Goal: Information Seeking & Learning: Check status

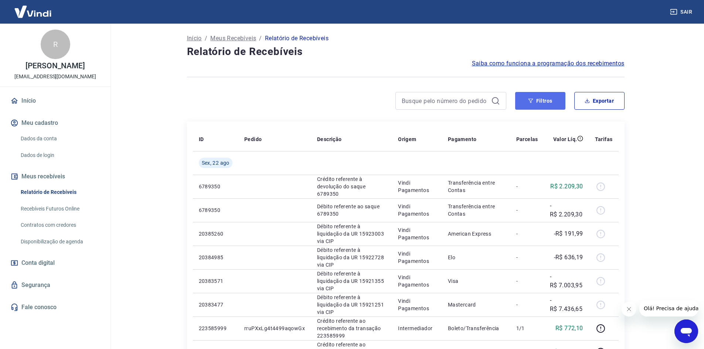
click at [539, 108] on button "Filtros" at bounding box center [540, 101] width 50 height 18
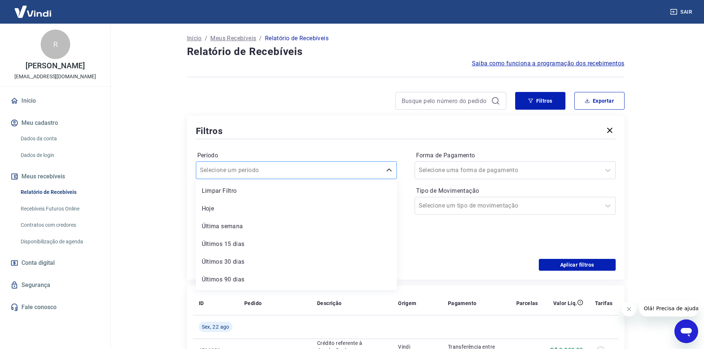
click at [316, 170] on div at bounding box center [289, 170] width 178 height 10
click at [538, 173] on div at bounding box center [508, 170] width 178 height 10
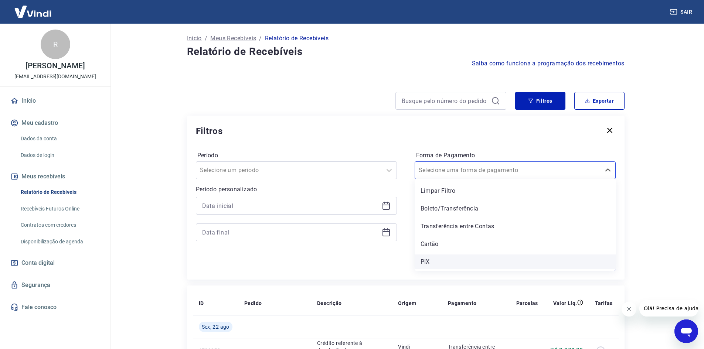
click at [439, 267] on div "PIX" at bounding box center [515, 262] width 201 height 15
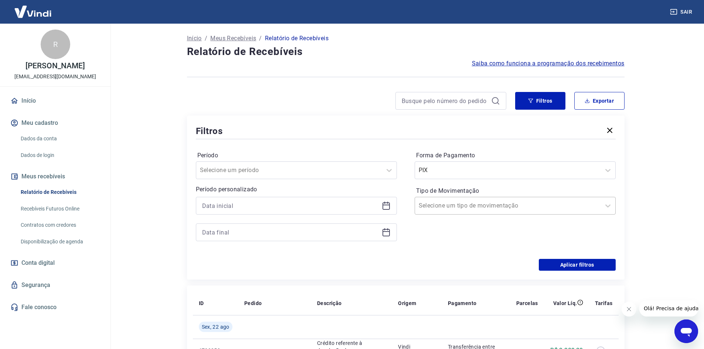
click at [479, 201] on div at bounding box center [508, 206] width 178 height 10
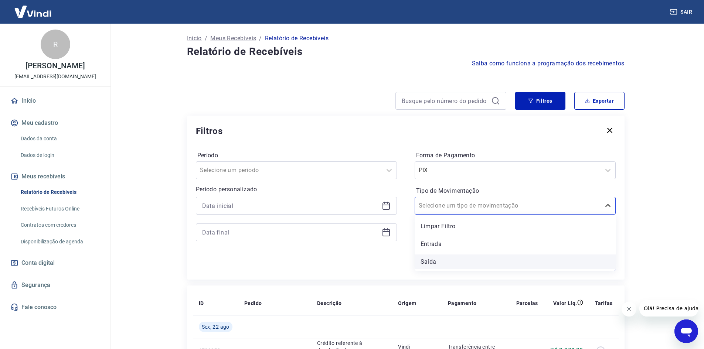
click at [433, 261] on div "Saída" at bounding box center [515, 262] width 201 height 15
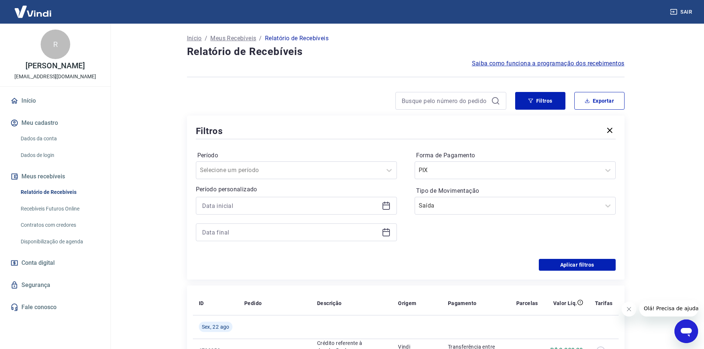
click at [384, 204] on icon at bounding box center [386, 205] width 9 height 9
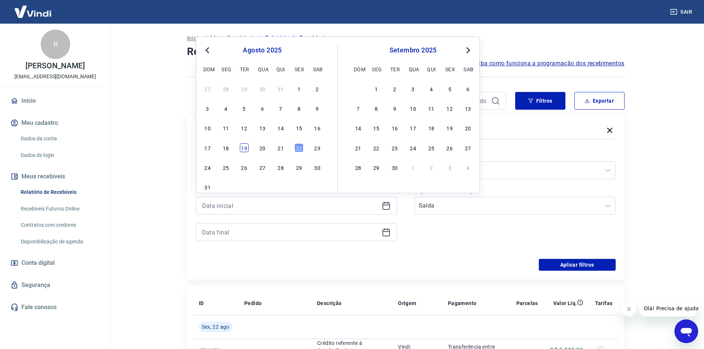
click at [243, 151] on div "19" at bounding box center [244, 147] width 9 height 9
type input "19/08/2025"
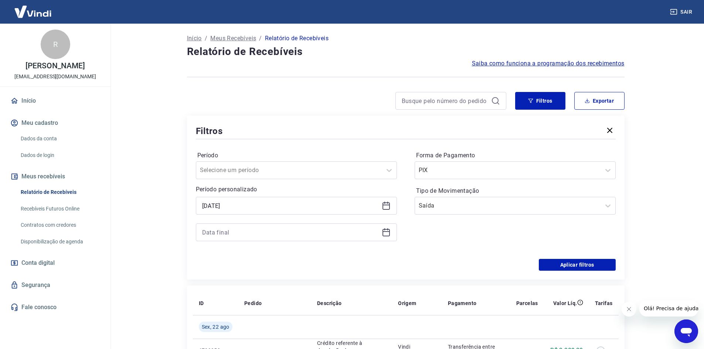
click at [243, 151] on label "Período" at bounding box center [296, 155] width 198 height 9
click at [390, 235] on icon at bounding box center [386, 232] width 9 height 9
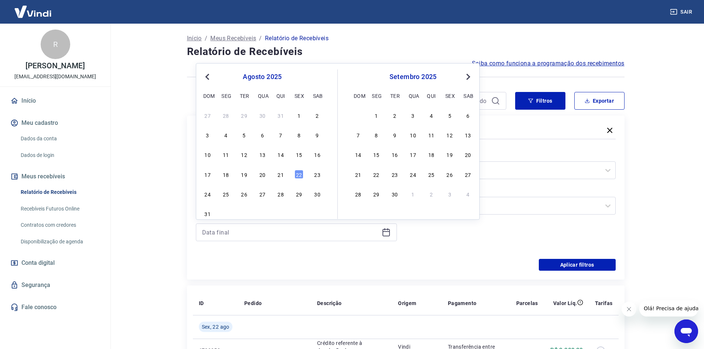
click at [238, 173] on div "17 18 19 20 21 22 23" at bounding box center [262, 174] width 121 height 11
click at [243, 174] on div "19" at bounding box center [244, 174] width 9 height 9
type input "19/08/2025"
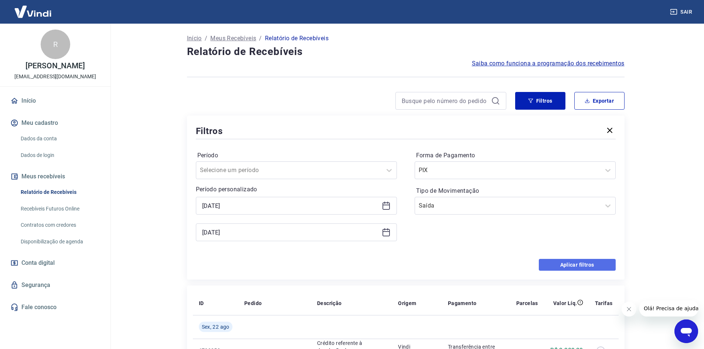
click at [590, 263] on button "Aplicar filtros" at bounding box center [577, 265] width 77 height 12
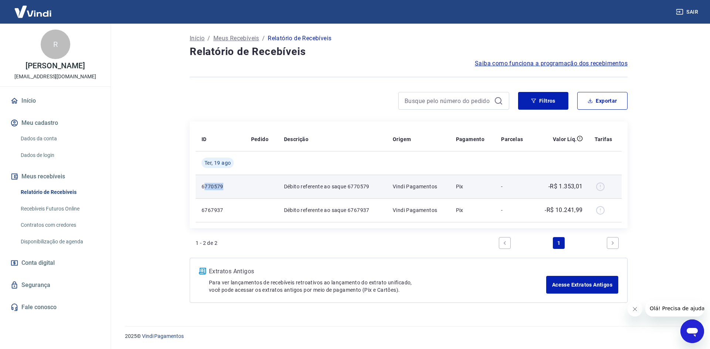
drag, startPoint x: 205, startPoint y: 186, endPoint x: 330, endPoint y: 183, distance: 125.0
click at [268, 183] on tr "6770579 Débito referente ao saque 6770579 Vindi Pagamentos Pix - -R$ 1.353,01" at bounding box center [409, 187] width 426 height 24
click at [381, 186] on p "Débito referente ao saque 6770579" at bounding box center [332, 186] width 97 height 7
drag, startPoint x: 520, startPoint y: 186, endPoint x: 540, endPoint y: 190, distance: 20.0
click at [526, 187] on p "-" at bounding box center [514, 186] width 26 height 7
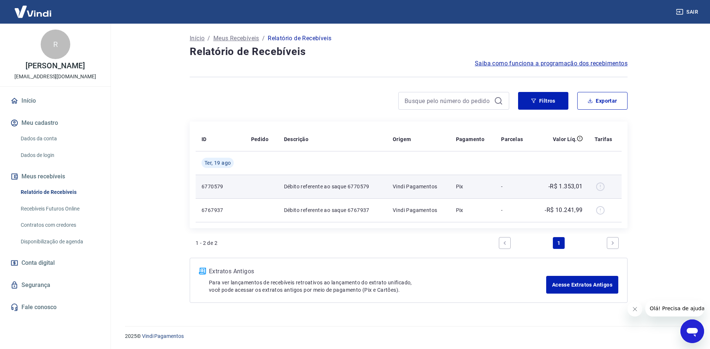
click at [603, 186] on div at bounding box center [605, 187] width 21 height 12
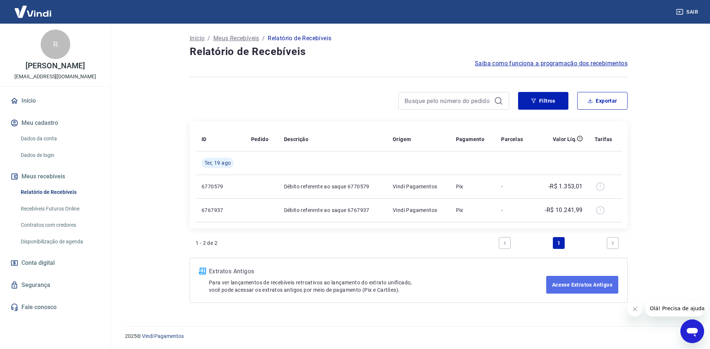
click at [571, 290] on link "Acesse Extratos Antigos" at bounding box center [582, 285] width 72 height 18
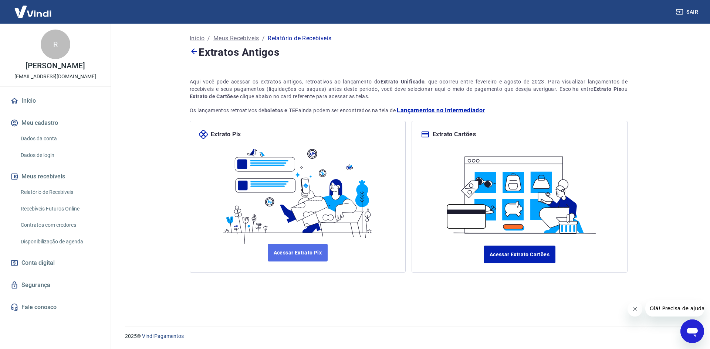
click at [287, 260] on link "Acessar Extrato Pix" at bounding box center [298, 253] width 60 height 18
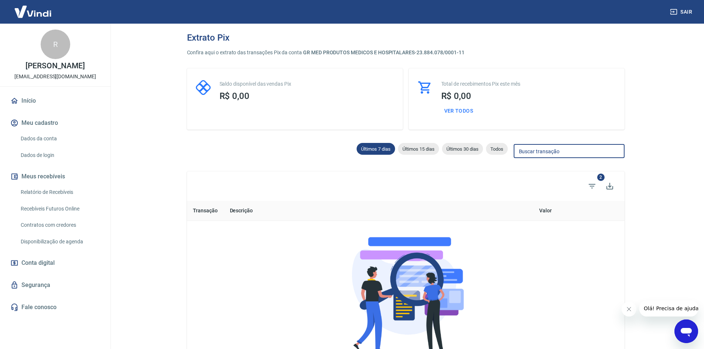
click at [546, 149] on input "Buscar transação" at bounding box center [569, 152] width 111 height 14
click at [596, 184] on icon "Filtros" at bounding box center [592, 186] width 9 height 9
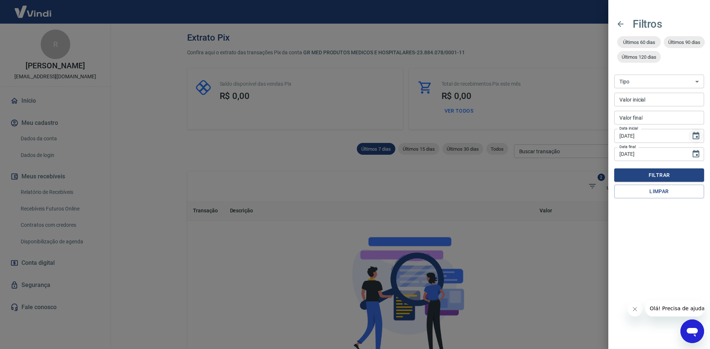
click at [693, 136] on icon "Choose date, selected date is 15 de ago de 2025" at bounding box center [695, 135] width 7 height 7
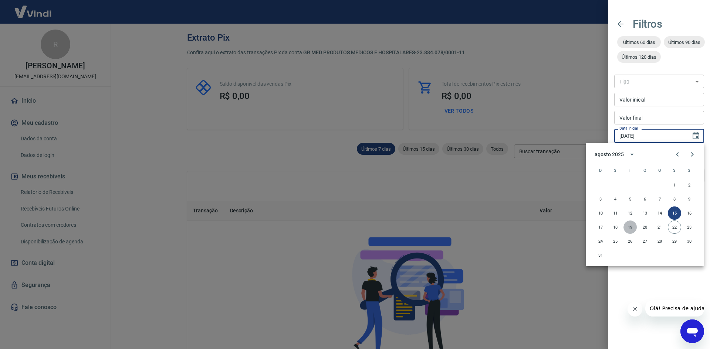
click at [633, 226] on button "19" at bounding box center [629, 227] width 13 height 13
type input "19/08/2025"
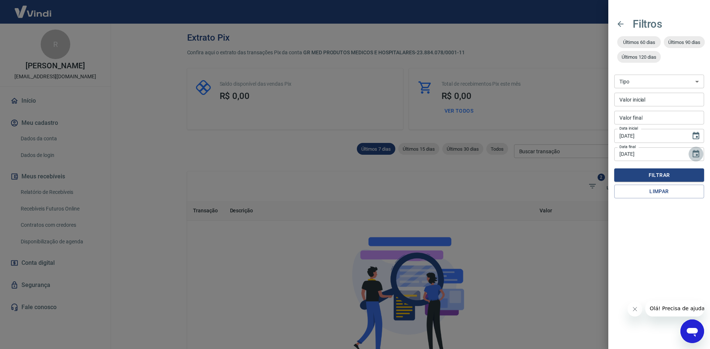
click at [695, 153] on icon "Choose date, selected date is 22 de ago de 2025" at bounding box center [695, 153] width 7 height 7
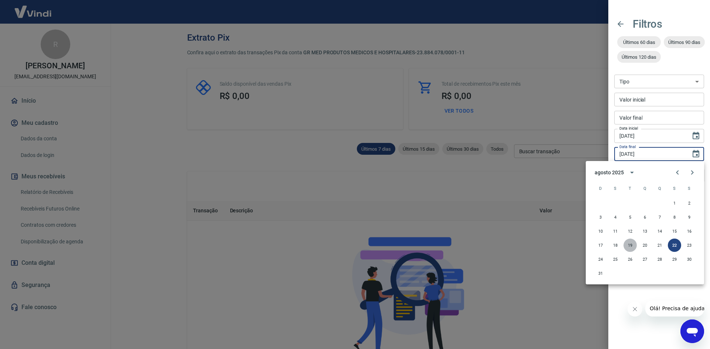
click at [624, 246] on button "19" at bounding box center [629, 245] width 13 height 13
type input "19/08/2025"
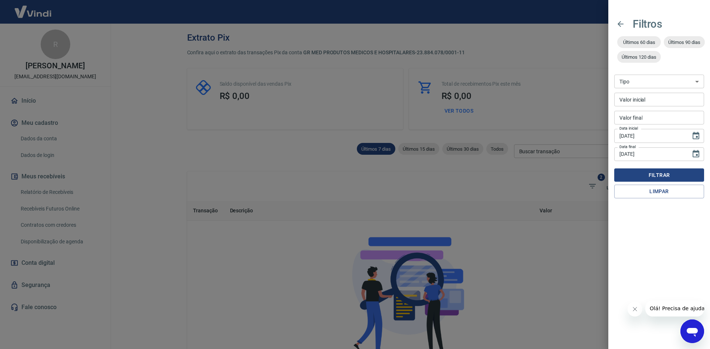
click at [656, 175] on button "Filtrar" at bounding box center [659, 176] width 90 height 14
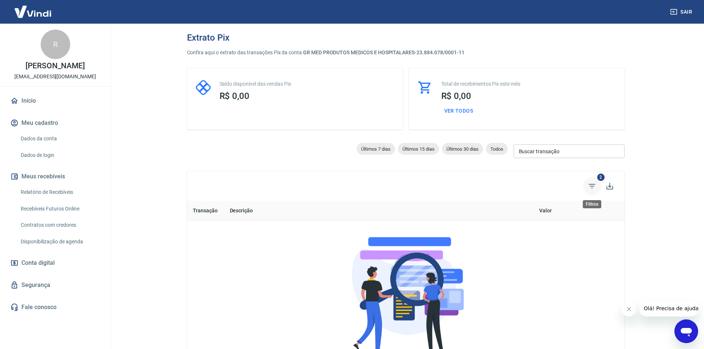
click at [594, 187] on icon "Filtros" at bounding box center [592, 186] width 9 height 9
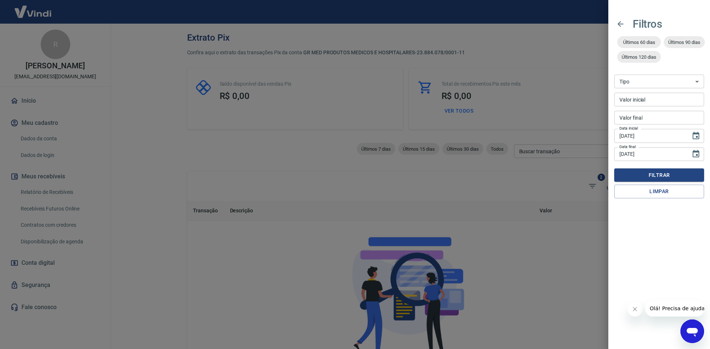
drag, startPoint x: 698, startPoint y: 77, endPoint x: 694, endPoint y: 82, distance: 6.6
click at [694, 82] on select "Venda Saque Saque devolvido Estorno disputa" at bounding box center [659, 82] width 90 height 14
click at [614, 75] on select "Venda Saque Saque devolvido Estorno disputa" at bounding box center [659, 82] width 90 height 14
click at [657, 174] on button "Filtrar" at bounding box center [659, 176] width 90 height 14
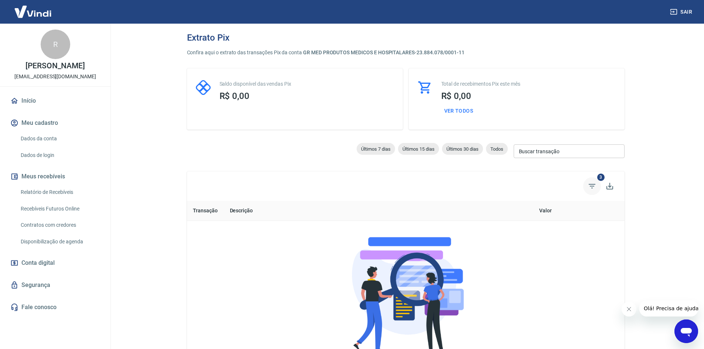
click at [591, 186] on icon "Filtros" at bounding box center [592, 186] width 7 height 4
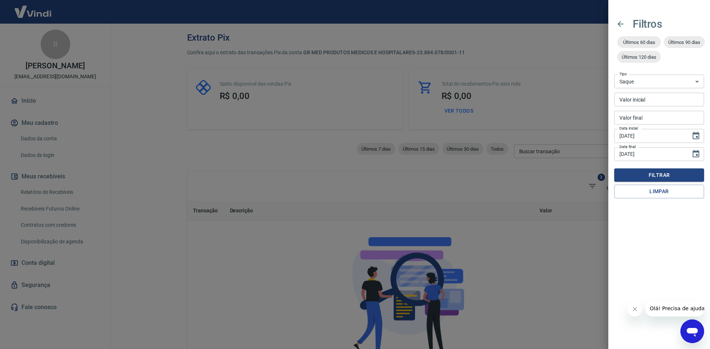
click at [658, 82] on select "Venda Saque Saque devolvido Estorno disputa" at bounding box center [659, 82] width 90 height 14
select select "receivable"
click at [614, 75] on select "Venda Saque Saque devolvido Estorno disputa" at bounding box center [659, 82] width 90 height 14
click at [662, 173] on button "Filtrar" at bounding box center [659, 176] width 90 height 14
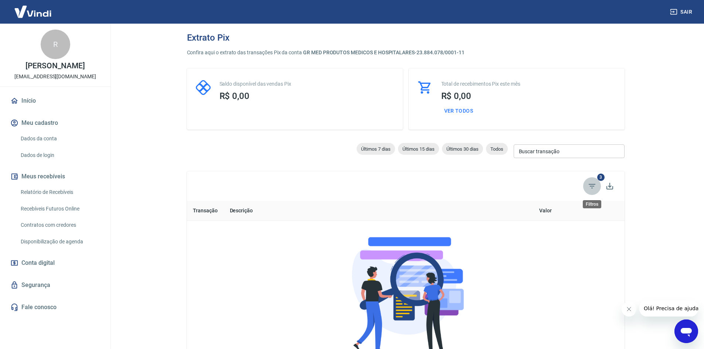
click at [596, 183] on icon "Filtros" at bounding box center [592, 186] width 9 height 9
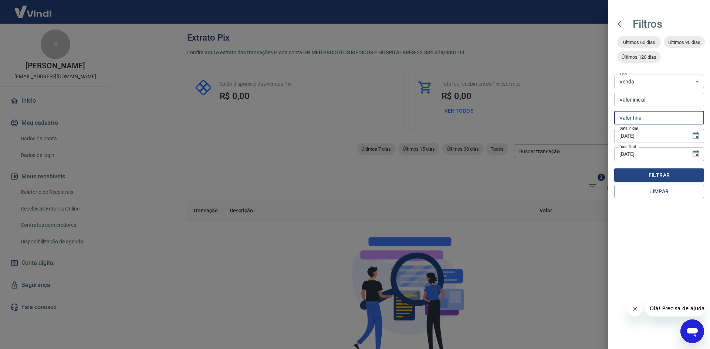
click at [676, 116] on input "Valor final" at bounding box center [659, 118] width 90 height 14
click at [641, 38] on div "Últimos 60 dias" at bounding box center [639, 42] width 44 height 12
select select
type input "23/06/2025"
type input "22/08/2025"
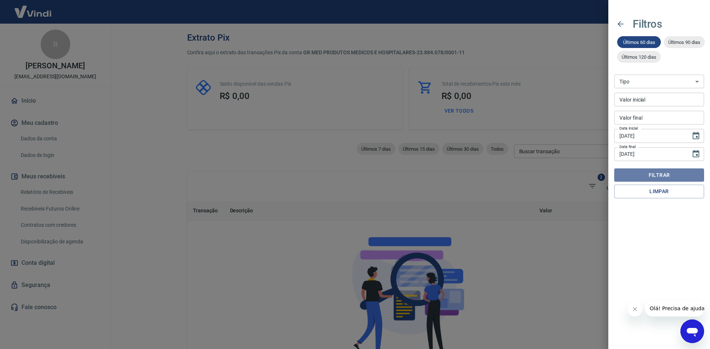
click at [667, 173] on button "Filtrar" at bounding box center [659, 176] width 90 height 14
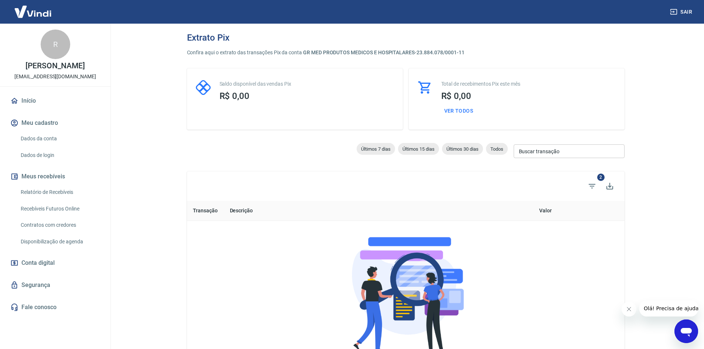
click at [263, 213] on th "Descrição" at bounding box center [322, 211] width 197 height 20
click at [75, 195] on link "Relatório de Recebíveis" at bounding box center [60, 192] width 84 height 15
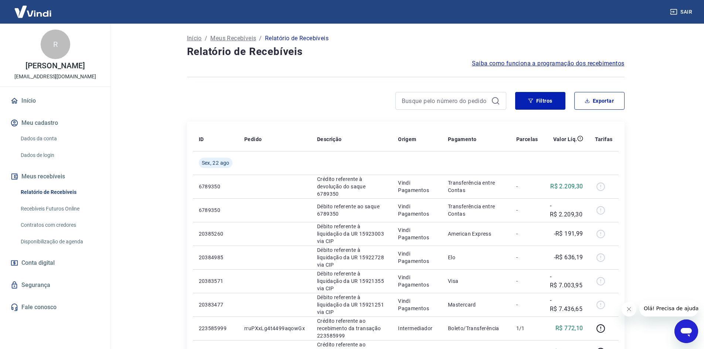
click at [529, 66] on span "Saiba como funciona a programação dos recebimentos" at bounding box center [548, 63] width 153 height 9
click at [58, 176] on button "Meus recebíveis" at bounding box center [55, 177] width 93 height 16
click at [44, 173] on button "Meus recebíveis" at bounding box center [55, 177] width 93 height 16
click at [48, 173] on button "Meus recebíveis" at bounding box center [55, 177] width 93 height 16
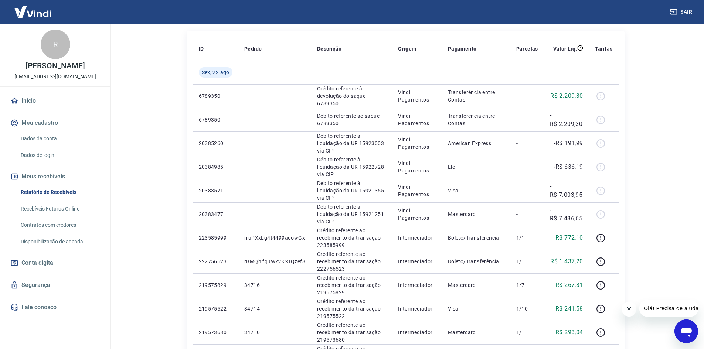
scroll to position [88, 0]
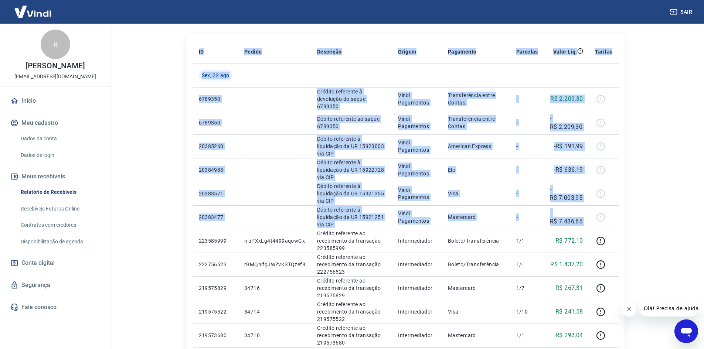
drag, startPoint x: 590, startPoint y: 221, endPoint x: 174, endPoint y: 104, distance: 432.7
click at [174, 104] on div "Início / Meus Recebíveis / Relatório de Recebíveis Relatório de Recebíveis Saib…" at bounding box center [405, 293] width 473 height 714
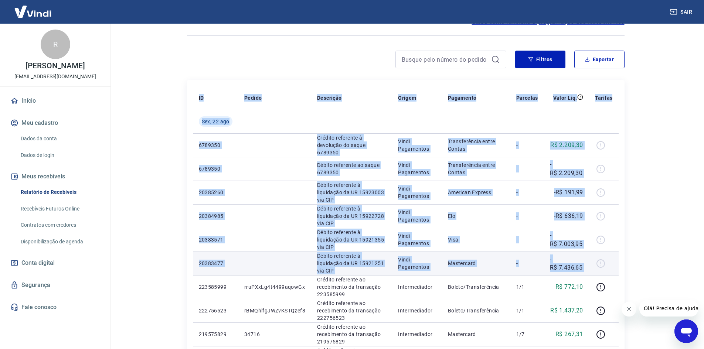
scroll to position [0, 0]
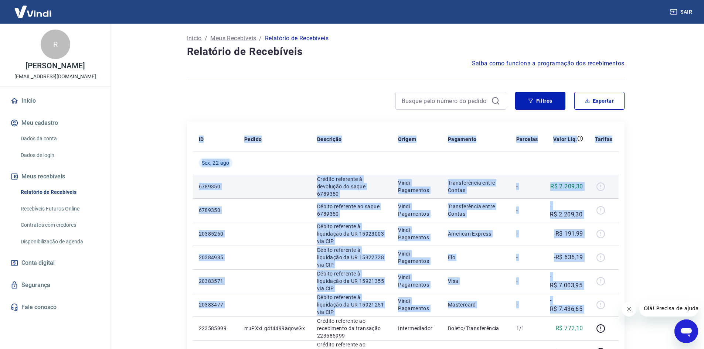
click at [588, 176] on td "R$ 2.209,30" at bounding box center [566, 187] width 45 height 24
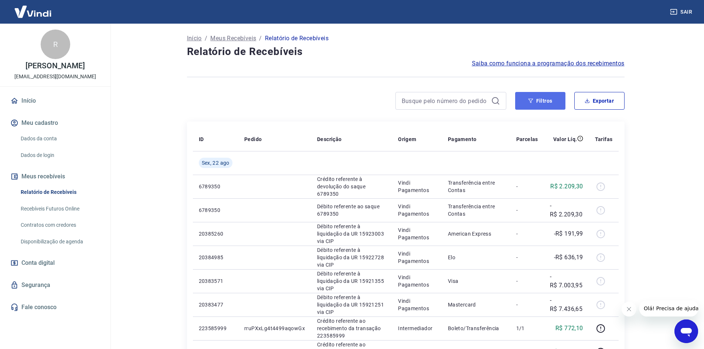
click at [537, 95] on button "Filtros" at bounding box center [540, 101] width 50 height 18
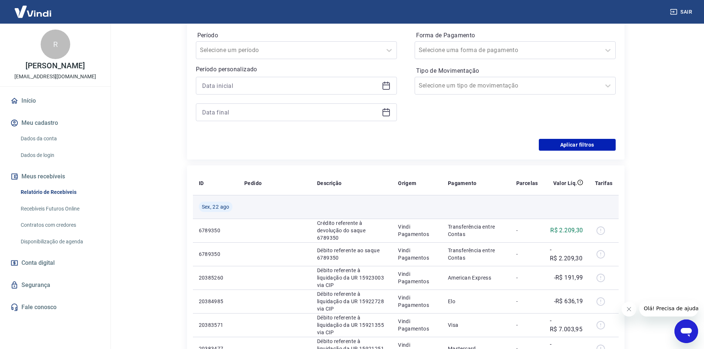
scroll to position [74, 0]
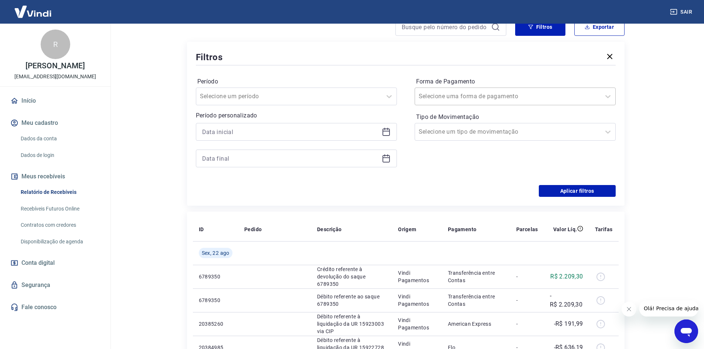
click at [561, 99] on div at bounding box center [508, 96] width 178 height 10
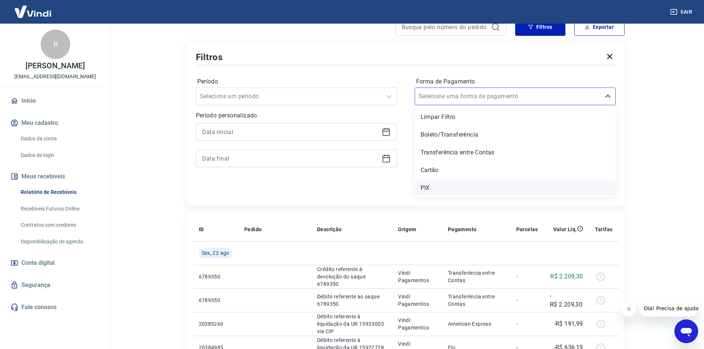
click at [435, 188] on div "PIX" at bounding box center [515, 188] width 201 height 15
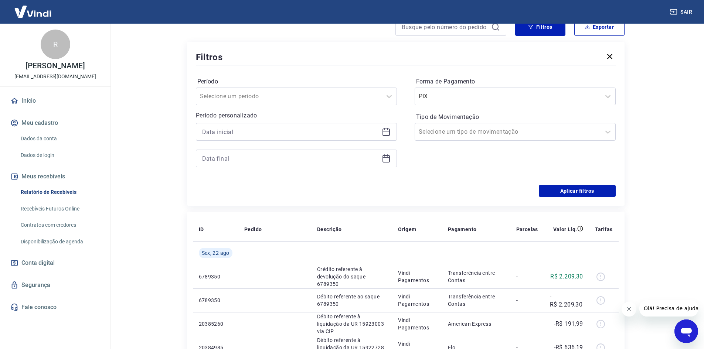
click at [421, 182] on div "Período Selecione um período Período personalizado Forma de Pagamento PIX Tipo …" at bounding box center [406, 126] width 420 height 118
click at [576, 187] on button "Aplicar filtros" at bounding box center [577, 191] width 77 height 12
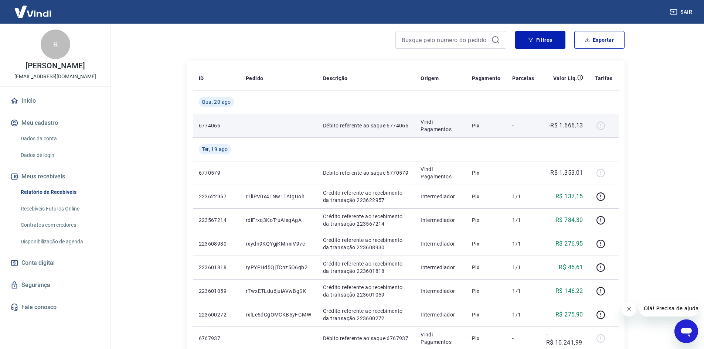
scroll to position [74, 0]
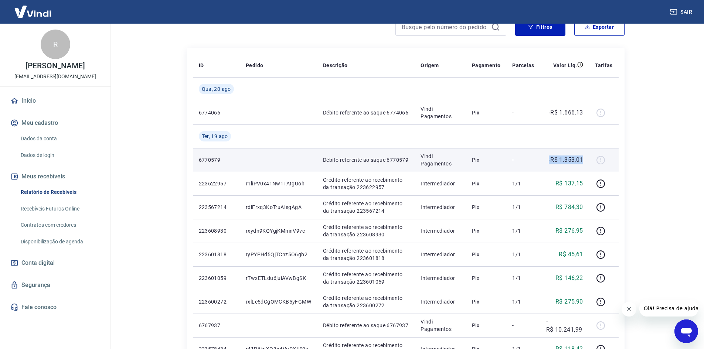
drag, startPoint x: 548, startPoint y: 161, endPoint x: 587, endPoint y: 157, distance: 39.7
click at [587, 157] on td "-R$ 1.353,01" at bounding box center [565, 160] width 49 height 24
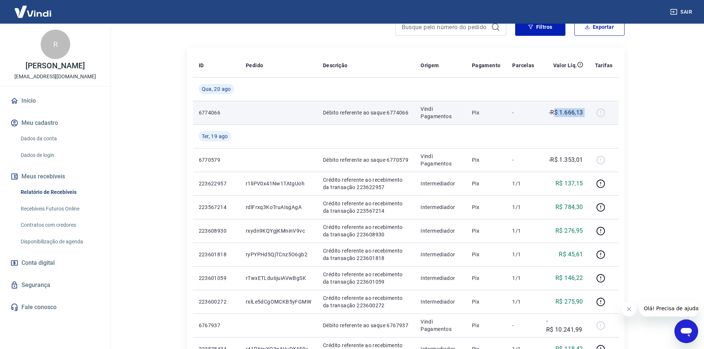
drag, startPoint x: 553, startPoint y: 112, endPoint x: 598, endPoint y: 113, distance: 45.1
click at [598, 113] on tr "6774066 Débito referente ao saque 6774066 Vindi Pagamentos Pix - -R$ 1.666,13" at bounding box center [406, 113] width 426 height 24
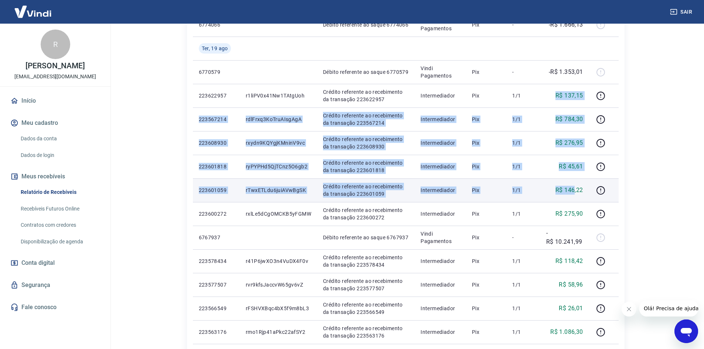
scroll to position [185, 0]
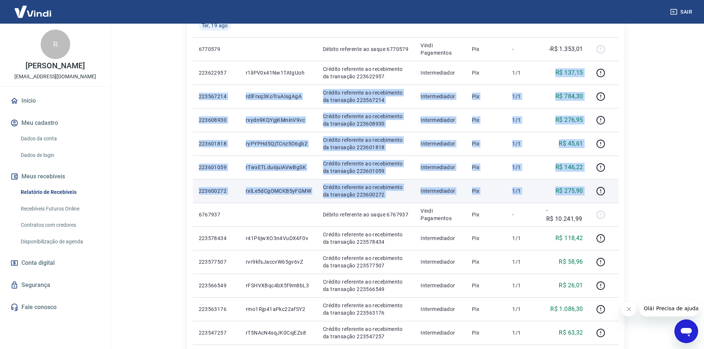
drag, startPoint x: 532, startPoint y: 144, endPoint x: 592, endPoint y: 199, distance: 81.2
click at [592, 199] on tbody "Qua, 20 ago 6774066 Débito referente ao saque 6774066 Vindi Pagamentos Pix - -R…" at bounding box center [406, 238] width 426 height 544
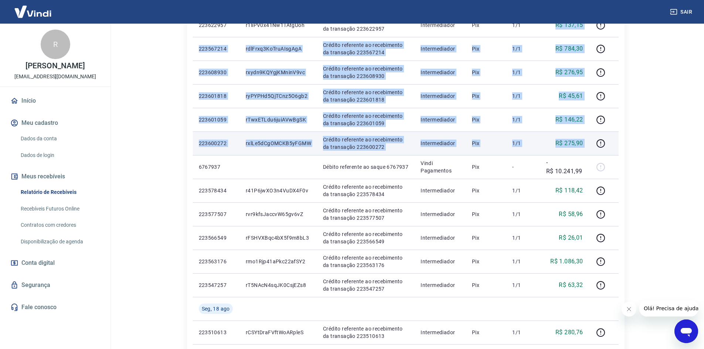
scroll to position [259, 0]
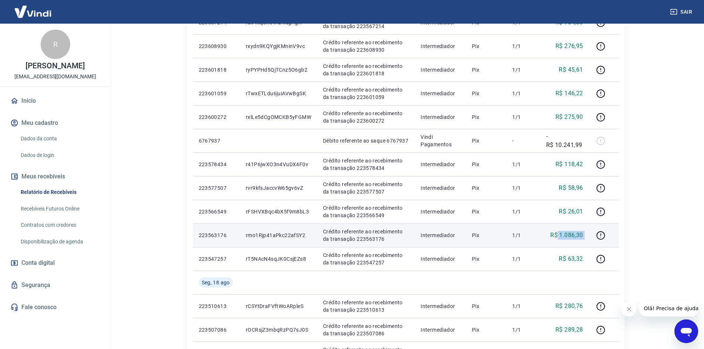
drag, startPoint x: 559, startPoint y: 236, endPoint x: 594, endPoint y: 239, distance: 35.6
click at [594, 239] on tr "223563176 rmo1Rjp41aPkc22afSY2 Crédito referente ao recebimento da transação 22…" at bounding box center [406, 236] width 426 height 24
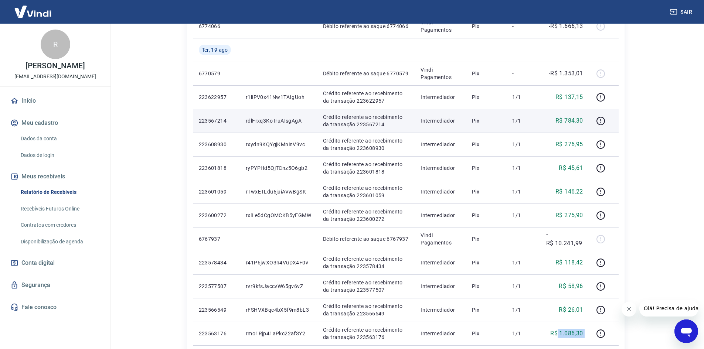
scroll to position [148, 0]
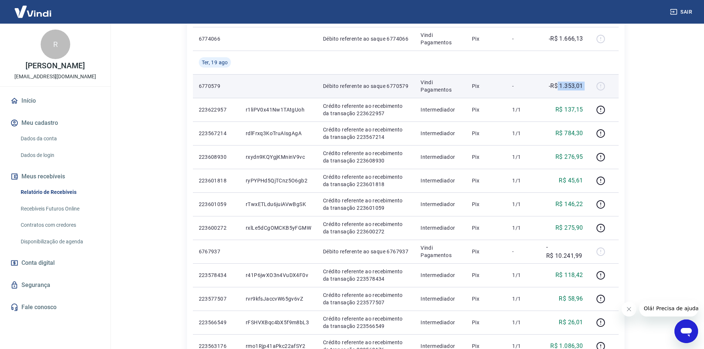
drag, startPoint x: 557, startPoint y: 84, endPoint x: 607, endPoint y: 89, distance: 49.8
click at [607, 89] on tr "6770579 Débito referente ao saque 6770579 Vindi Pagamentos Pix - -R$ 1.353,01" at bounding box center [406, 86] width 426 height 24
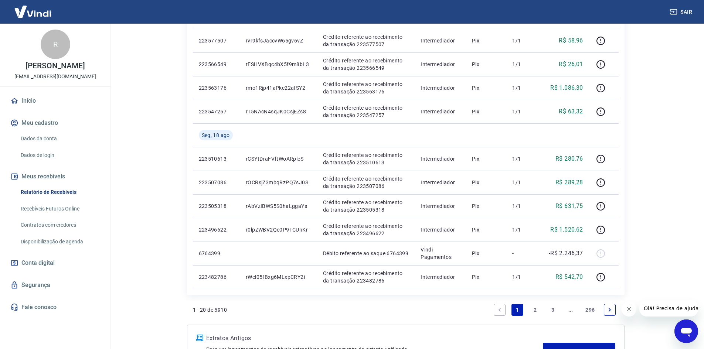
scroll to position [407, 0]
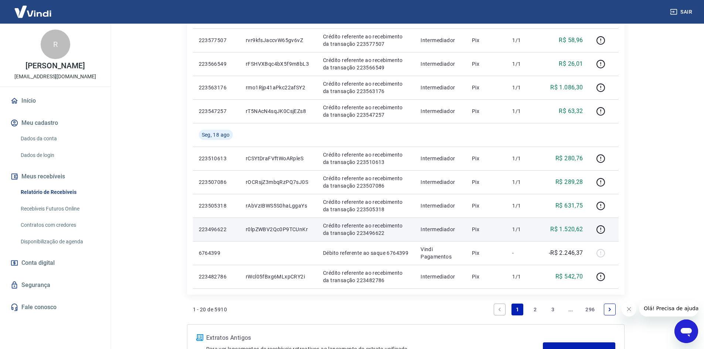
click at [610, 238] on td at bounding box center [604, 230] width 30 height 24
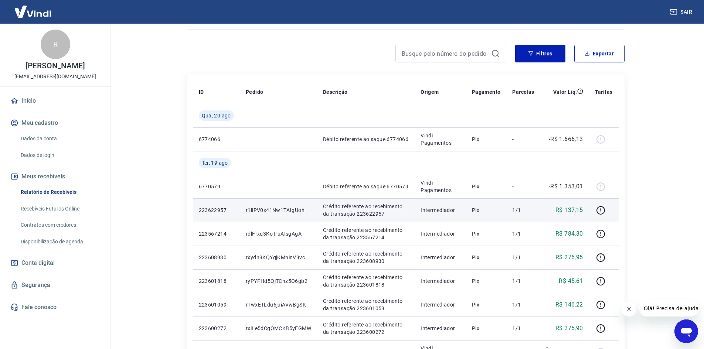
scroll to position [74, 0]
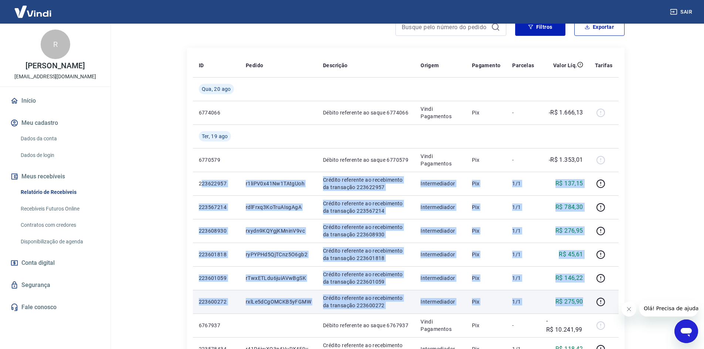
drag, startPoint x: 200, startPoint y: 182, endPoint x: 586, endPoint y: 299, distance: 402.7
click at [586, 299] on tbody "Qua, 20 ago 6774066 Débito referente ao saque 6774066 Vindi Pagamentos Pix - -R…" at bounding box center [406, 349] width 426 height 544
copy tbody "23622957 r1liPV0x41Nw1TAtgUoh Crédito referente ao recebimento da transação 223…"
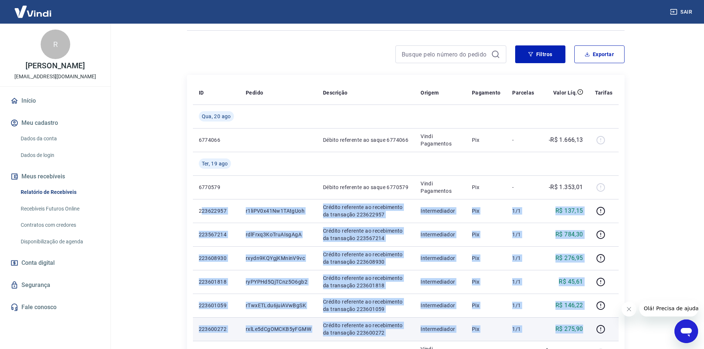
scroll to position [0, 0]
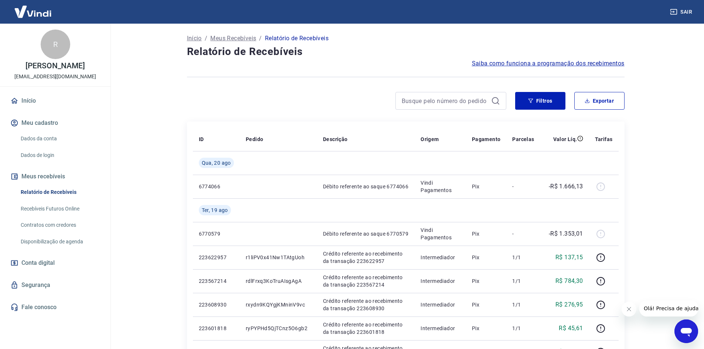
click at [528, 111] on div "Filtros Exportar" at bounding box center [406, 104] width 438 height 24
click at [536, 99] on button "Filtros" at bounding box center [540, 101] width 50 height 18
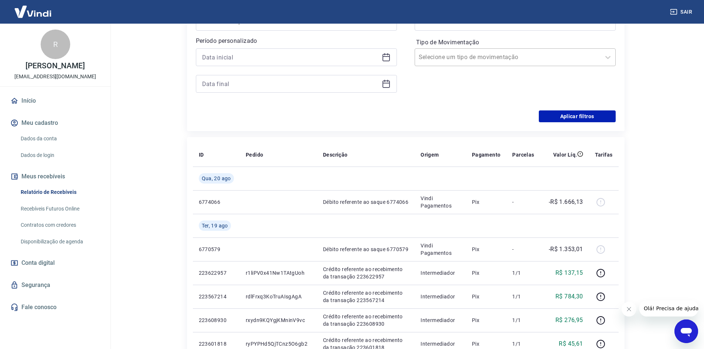
scroll to position [185, 0]
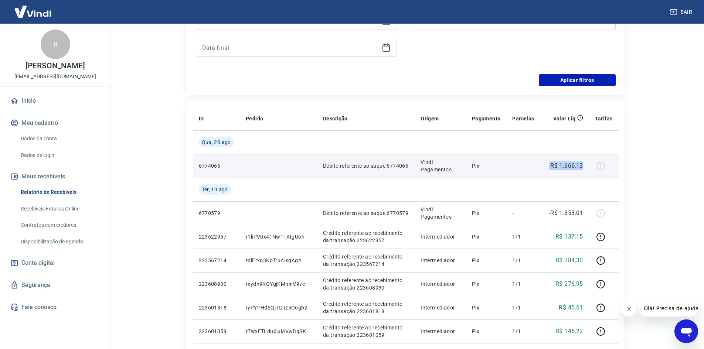
drag, startPoint x: 548, startPoint y: 168, endPoint x: 587, endPoint y: 167, distance: 39.9
click at [587, 167] on td "-R$ 1.666,13" at bounding box center [565, 166] width 49 height 24
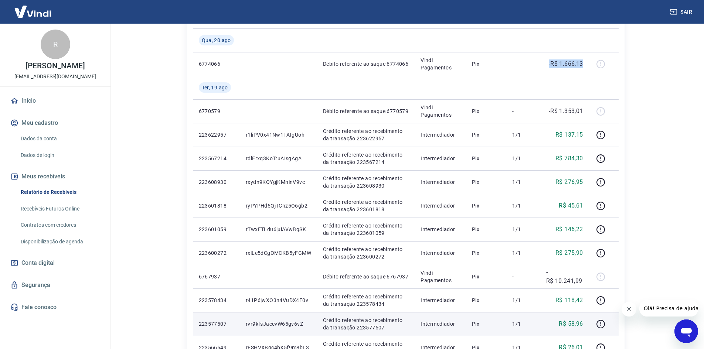
scroll to position [259, 0]
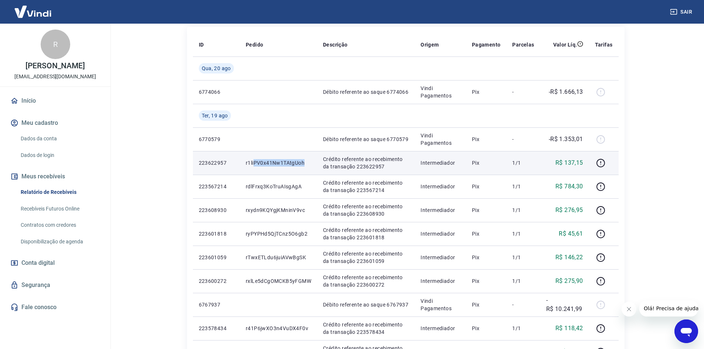
drag, startPoint x: 309, startPoint y: 165, endPoint x: 253, endPoint y: 165, distance: 56.2
click at [253, 165] on p "r1liPV0x41Nw1TAtgUoh" at bounding box center [278, 162] width 65 height 7
click at [248, 162] on p "r1liPV0x41Nw1TAtgUoh" at bounding box center [278, 162] width 65 height 7
drag, startPoint x: 248, startPoint y: 164, endPoint x: 288, endPoint y: 162, distance: 40.0
click at [288, 162] on td "r1liPV0x41Nw1TAtgUoh" at bounding box center [278, 163] width 77 height 24
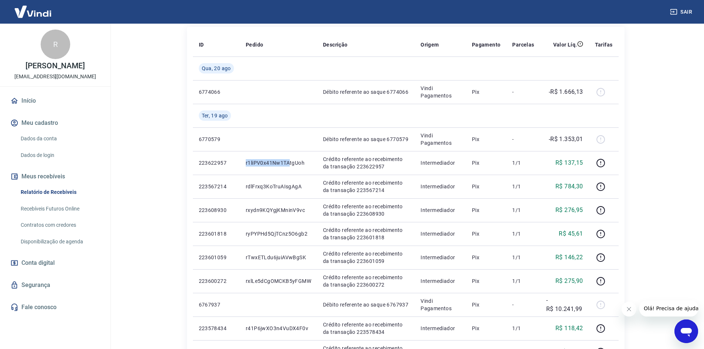
copy p "r1liPV0x41Nw1TA"
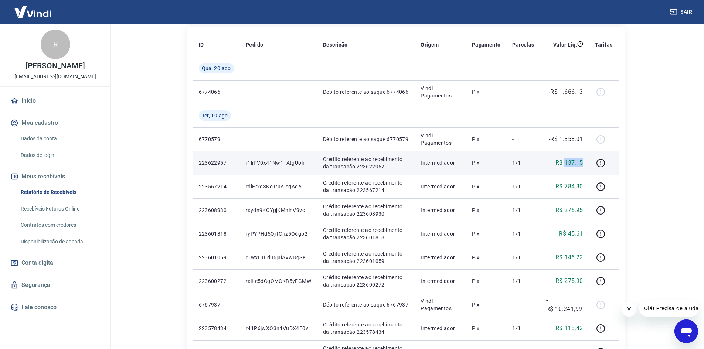
drag, startPoint x: 566, startPoint y: 165, endPoint x: 587, endPoint y: 165, distance: 21.4
click at [587, 165] on td "R$ 137,15" at bounding box center [565, 163] width 49 height 24
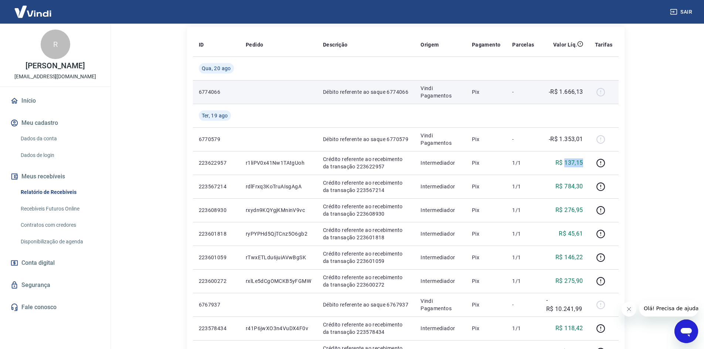
copy p "137,15"
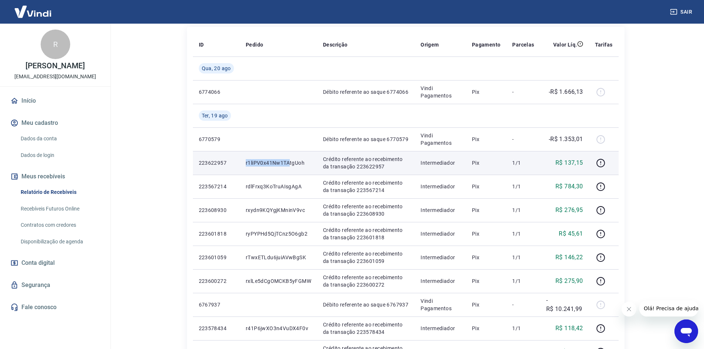
drag, startPoint x: 244, startPoint y: 162, endPoint x: 289, endPoint y: 163, distance: 44.8
click at [289, 163] on td "r1liPV0x41Nw1TAtgUoh" at bounding box center [278, 163] width 77 height 24
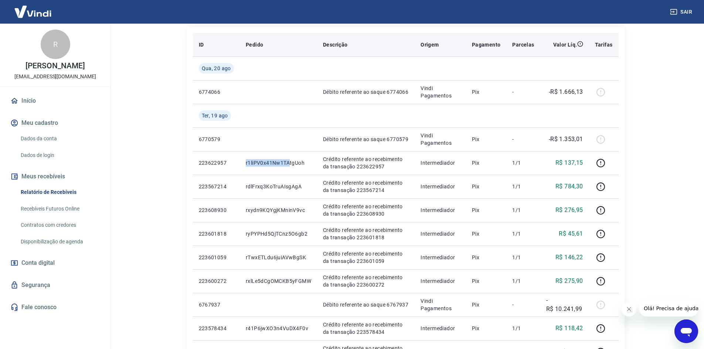
copy p "r1liPV0x41Nw1TA"
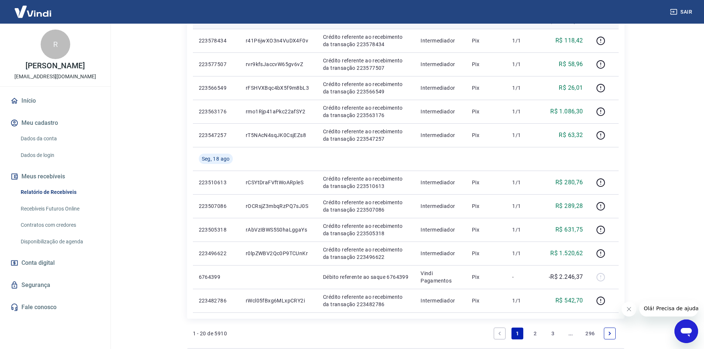
scroll to position [629, 0]
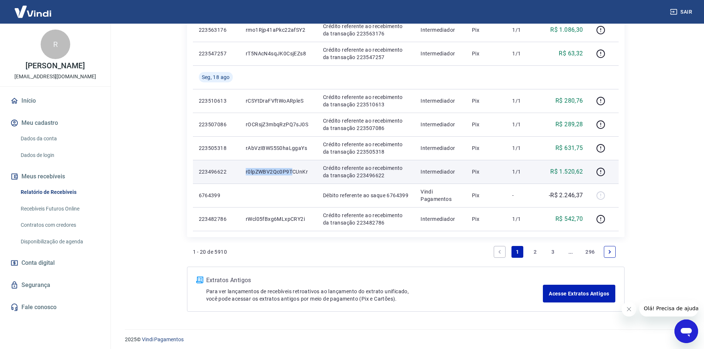
drag, startPoint x: 245, startPoint y: 173, endPoint x: 292, endPoint y: 171, distance: 47.0
click at [292, 171] on td "r0lpZWBV2Qc0P9TCUnKr" at bounding box center [278, 172] width 77 height 24
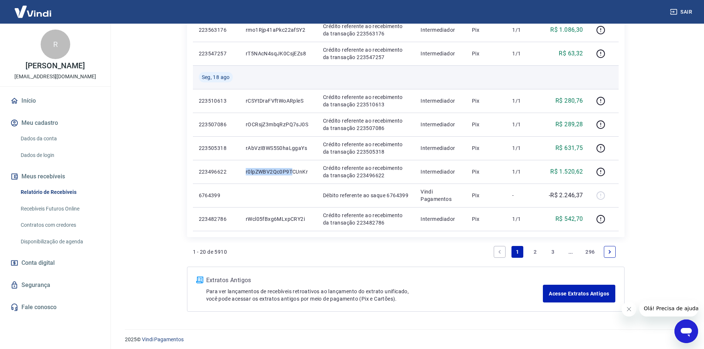
copy p "r0lpZWBV2Qc0P9T"
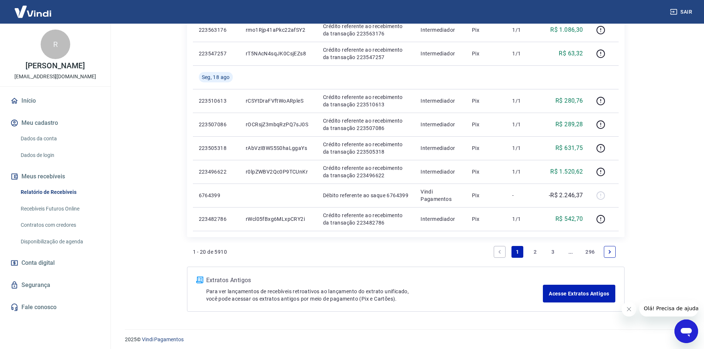
click at [551, 251] on link "3" at bounding box center [553, 252] width 12 height 12
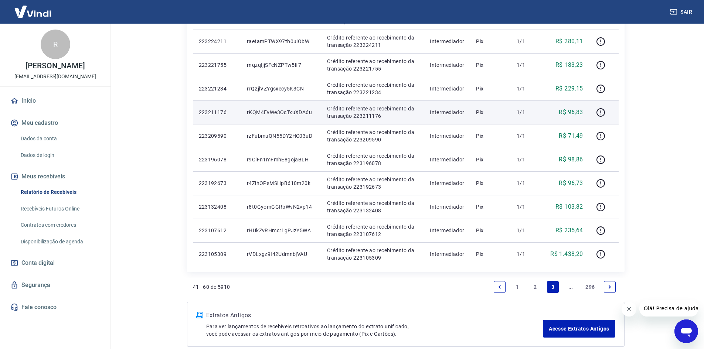
scroll to position [632, 0]
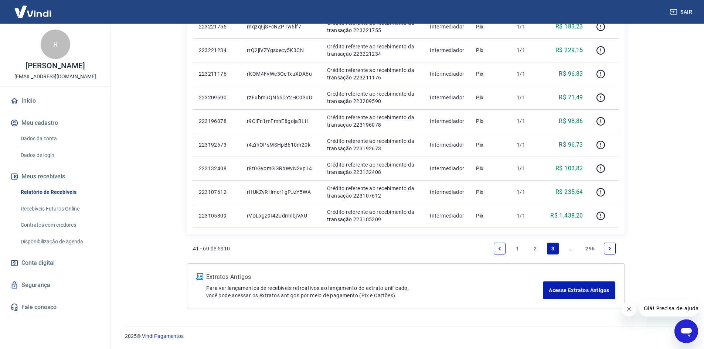
click at [566, 249] on link "..." at bounding box center [571, 249] width 12 height 12
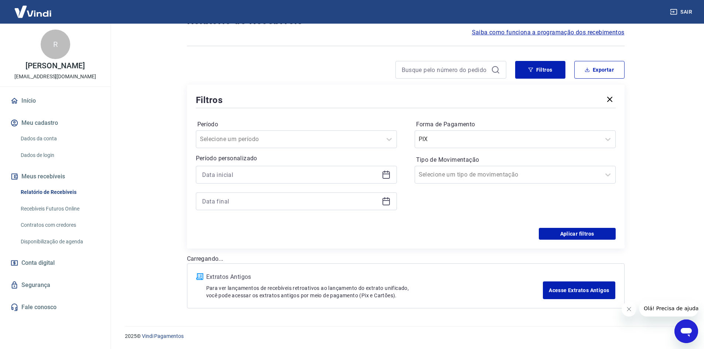
click at [569, 251] on div "Início / Meus Recebíveis / Relatório de Recebíveis Relatório de Recebíveis Saib…" at bounding box center [405, 155] width 455 height 325
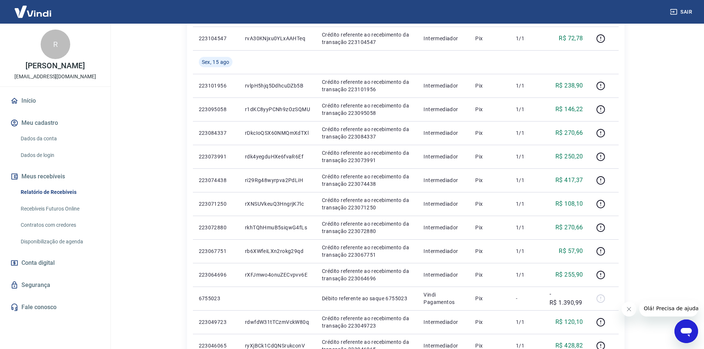
scroll to position [571, 0]
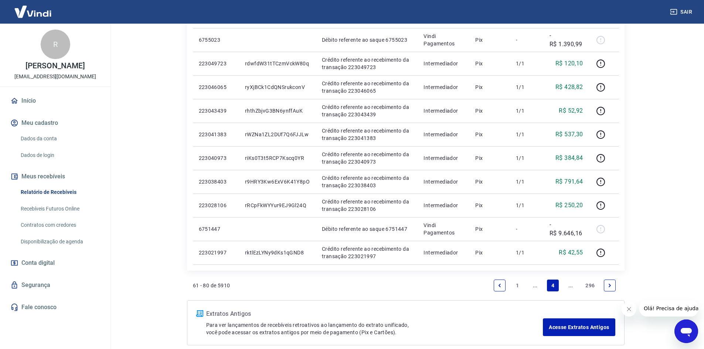
click at [572, 287] on link "..." at bounding box center [571, 286] width 12 height 12
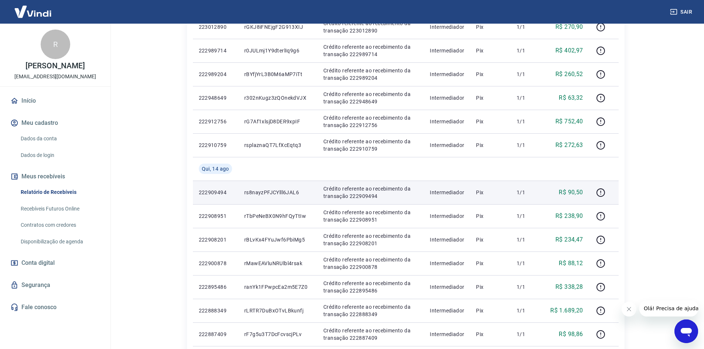
scroll to position [349, 0]
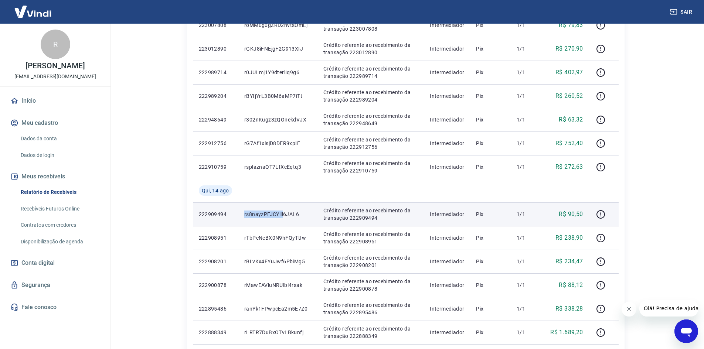
drag, startPoint x: 244, startPoint y: 215, endPoint x: 283, endPoint y: 211, distance: 38.6
click at [283, 211] on td "rs8nayzPFJCYlll6JAL6" at bounding box center [277, 215] width 79 height 24
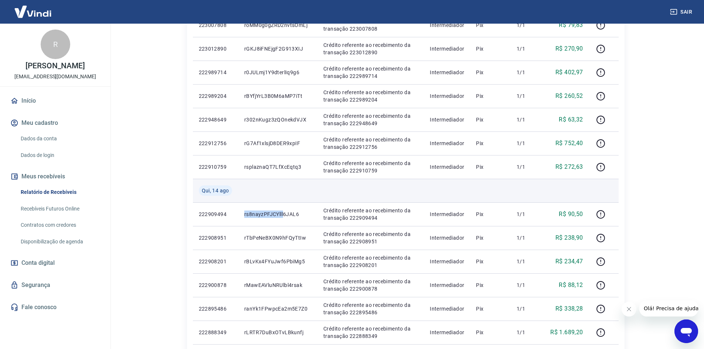
copy p "rs8nayzPFJCYlll"
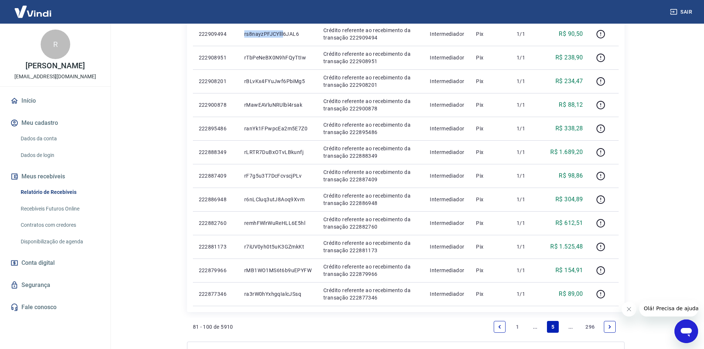
scroll to position [608, 0]
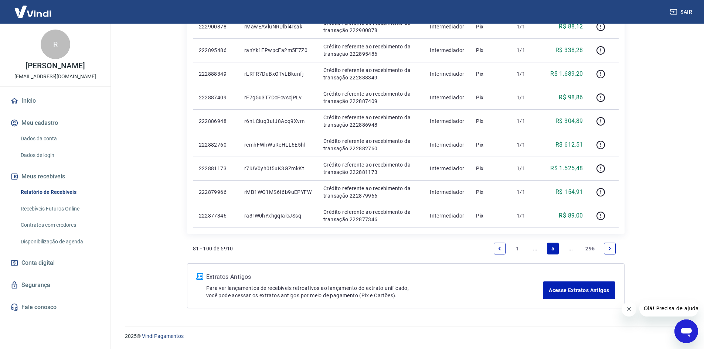
click at [606, 247] on link "Next page" at bounding box center [610, 249] width 12 height 12
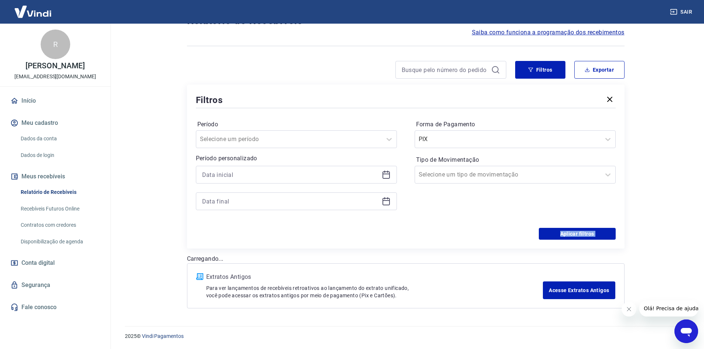
click at [606, 247] on div "Filtros Período Selecione um período Período personalizado Forma de Pagamento P…" at bounding box center [406, 167] width 438 height 164
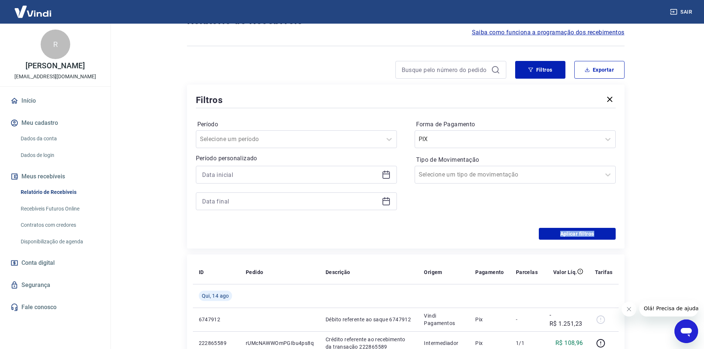
scroll to position [608, 0]
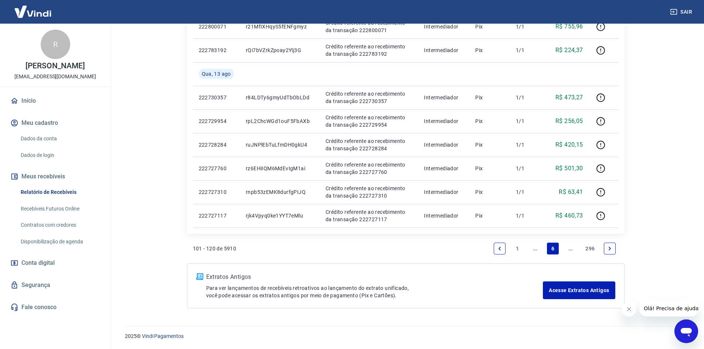
click at [614, 247] on link "Next page" at bounding box center [610, 249] width 12 height 12
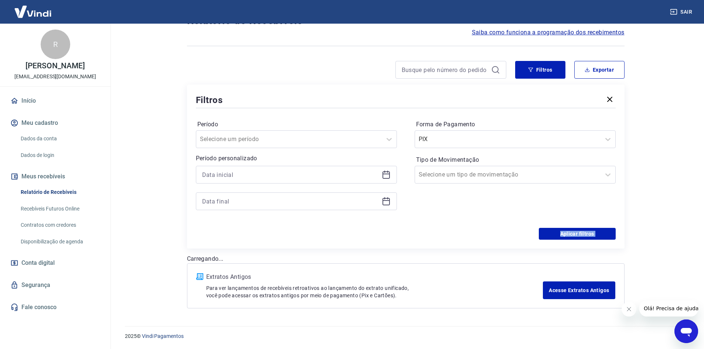
click at [614, 247] on div "Filtros Período Selecione um período Período personalizado Forma de Pagamento P…" at bounding box center [406, 167] width 438 height 164
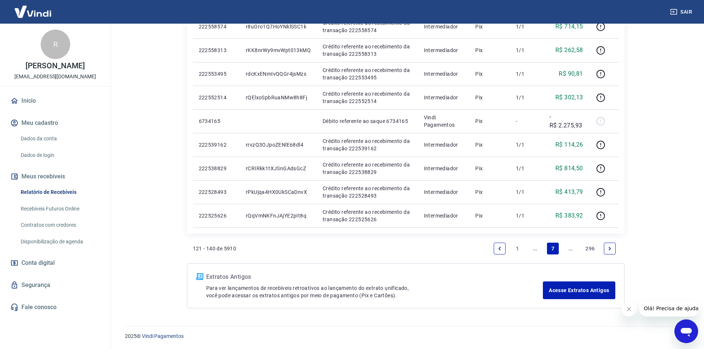
click at [614, 247] on link "Next page" at bounding box center [610, 249] width 12 height 12
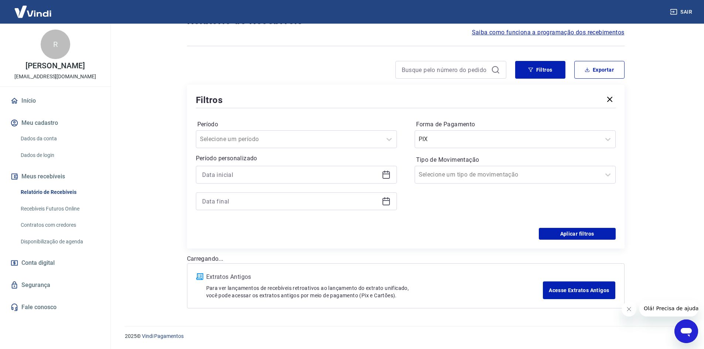
click at [614, 247] on div "Filtros Período Selecione um período Período personalizado Forma de Pagamento P…" at bounding box center [406, 167] width 438 height 164
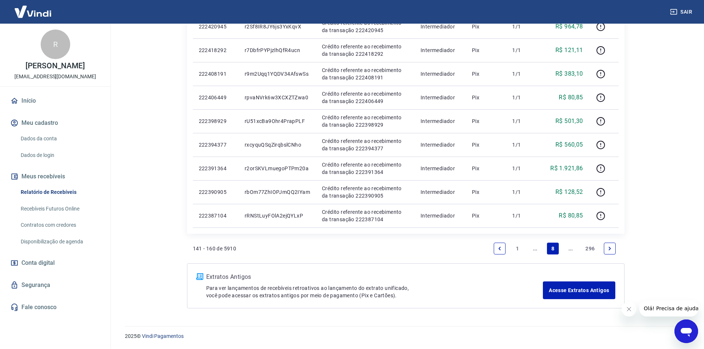
click at [614, 247] on link "Next page" at bounding box center [610, 249] width 12 height 12
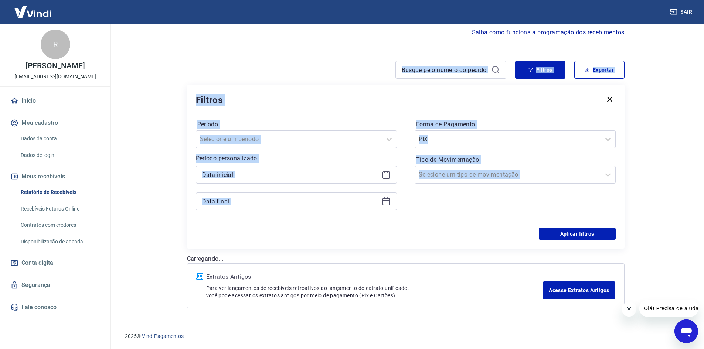
click at [614, 247] on div "Filtros Período Selecione um período Período personalizado Forma de Pagamento P…" at bounding box center [406, 167] width 438 height 164
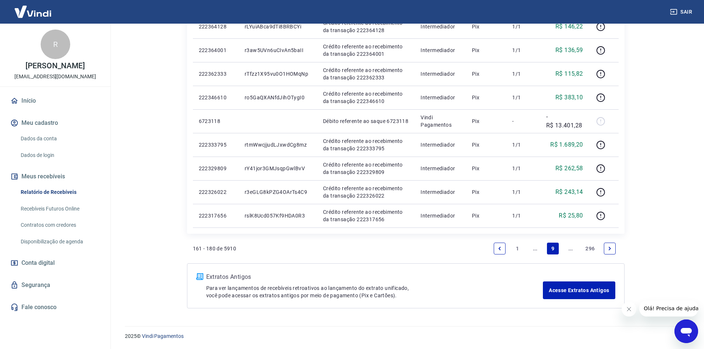
drag, startPoint x: 617, startPoint y: 248, endPoint x: 610, endPoint y: 248, distance: 6.7
click at [616, 248] on li "Pagination" at bounding box center [610, 249] width 18 height 18
click at [610, 248] on icon "Next page" at bounding box center [610, 248] width 2 height 3
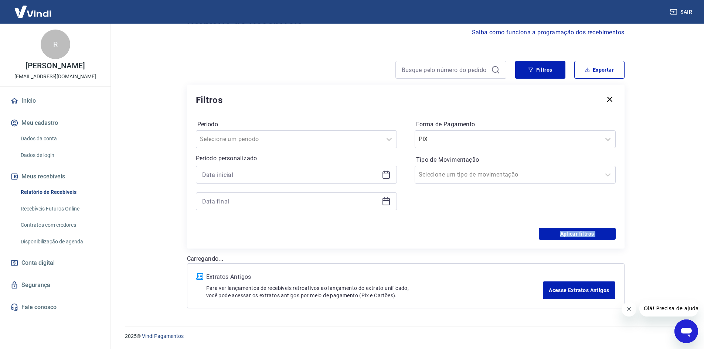
click at [610, 248] on div "Filtros Período Selecione um período Período personalizado Forma de Pagamento P…" at bounding box center [406, 167] width 438 height 164
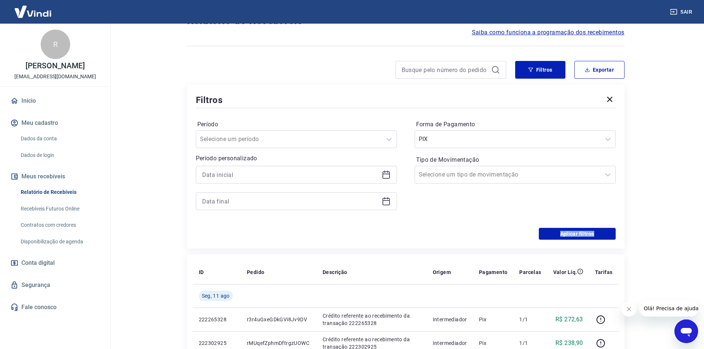
scroll to position [656, 0]
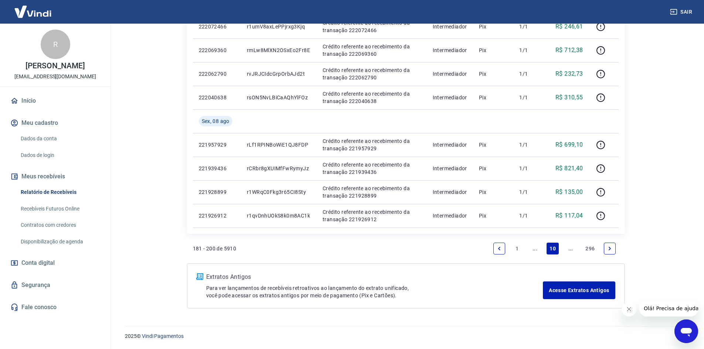
click at [553, 251] on link "10" at bounding box center [553, 249] width 12 height 12
click at [609, 247] on icon "Next page" at bounding box center [610, 248] width 2 height 3
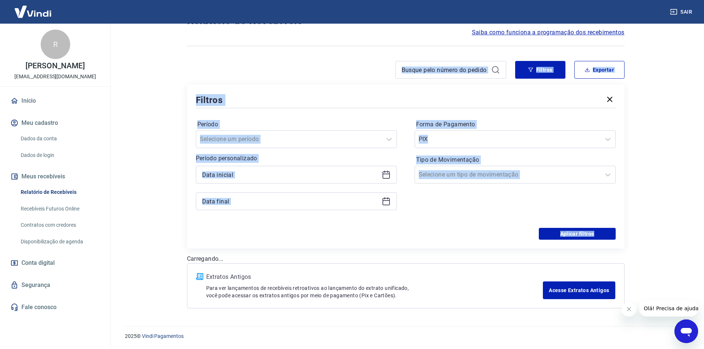
click at [608, 244] on div "Filtros Período Selecione um período Período personalizado Forma de Pagamento P…" at bounding box center [406, 167] width 438 height 164
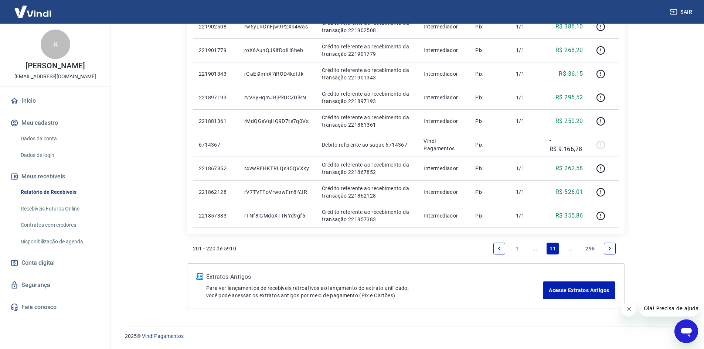
click at [608, 244] on link "Next page" at bounding box center [610, 249] width 12 height 12
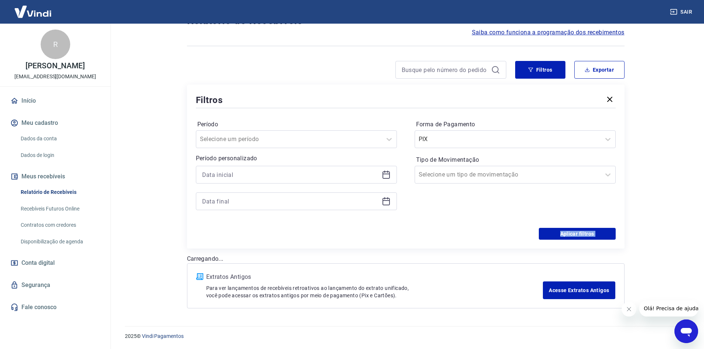
click at [608, 244] on div "Filtros Período Selecione um período Período personalizado Forma de Pagamento P…" at bounding box center [406, 167] width 438 height 164
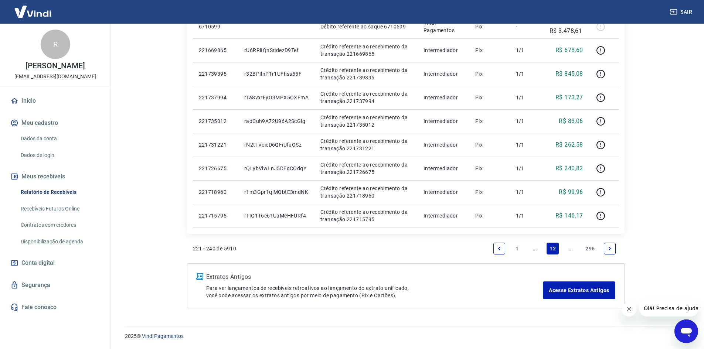
click at [608, 244] on link "Next page" at bounding box center [610, 249] width 12 height 12
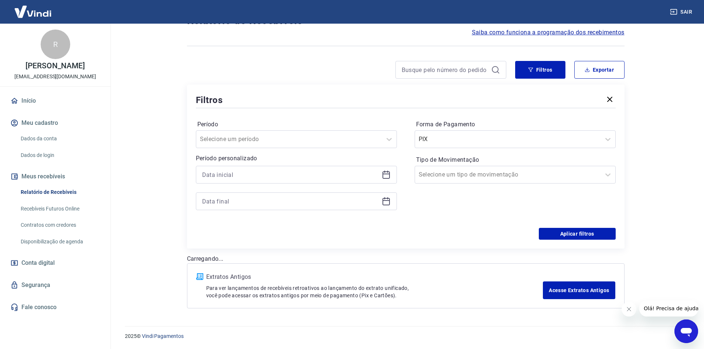
click at [608, 244] on div "Filtros Período Selecione um período Período personalizado Forma de Pagamento P…" at bounding box center [406, 167] width 438 height 164
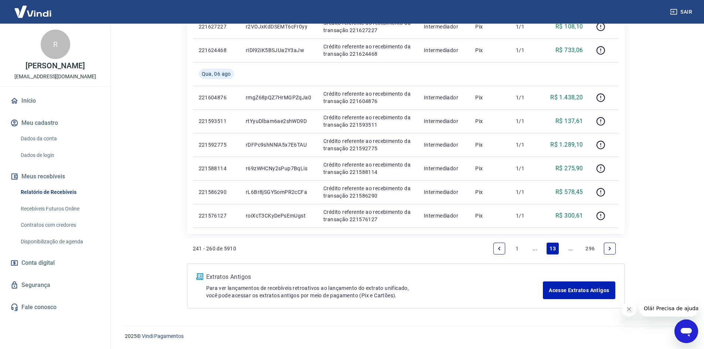
click at [608, 244] on link "Next page" at bounding box center [610, 249] width 12 height 12
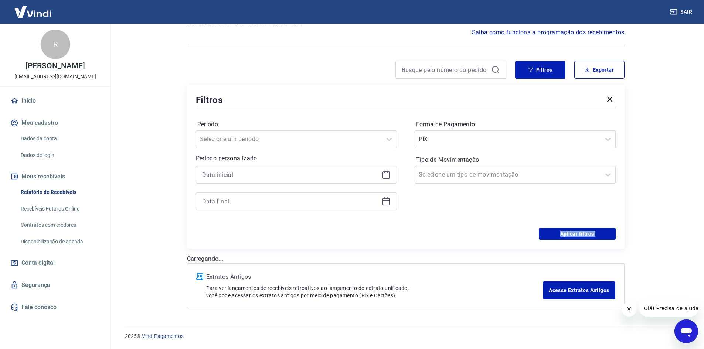
click at [608, 244] on div "Filtros Período Selecione um período Período personalizado Forma de Pagamento P…" at bounding box center [406, 167] width 438 height 164
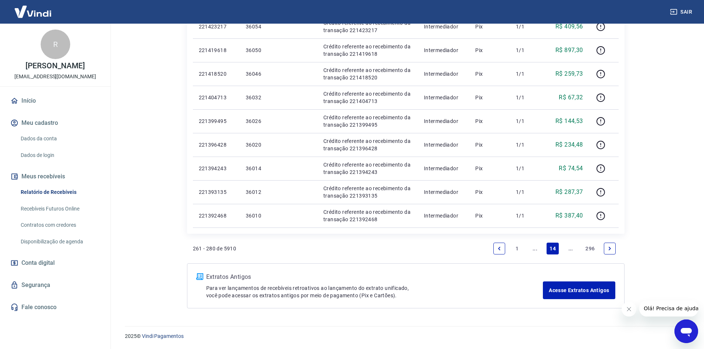
click at [608, 244] on link "Next page" at bounding box center [610, 249] width 12 height 12
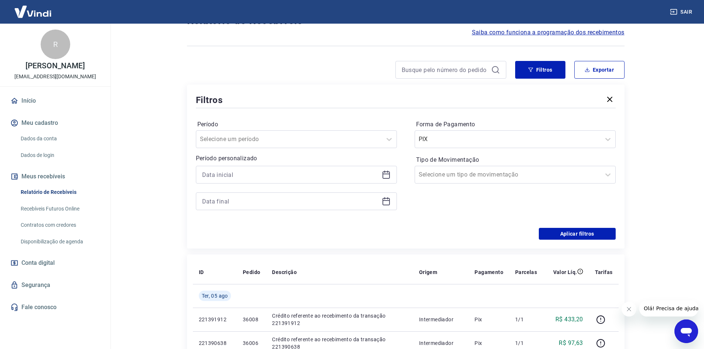
scroll to position [585, 0]
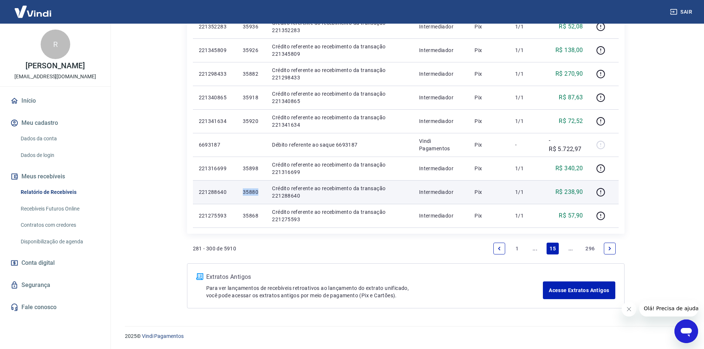
drag, startPoint x: 244, startPoint y: 193, endPoint x: 258, endPoint y: 192, distance: 14.1
click at [258, 192] on p "35880" at bounding box center [251, 192] width 17 height 7
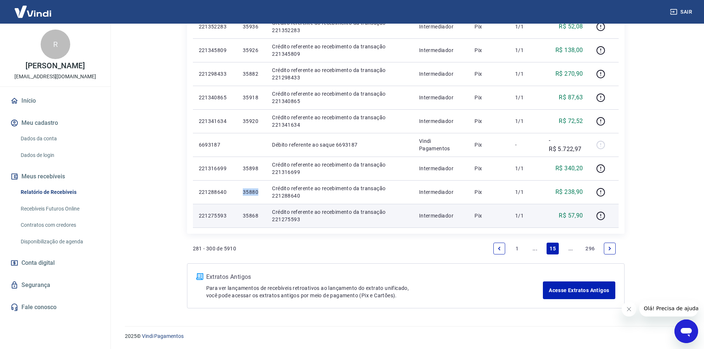
copy p "35880"
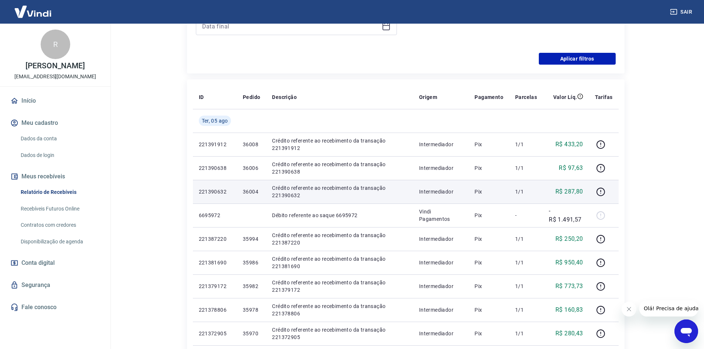
scroll to position [178, 0]
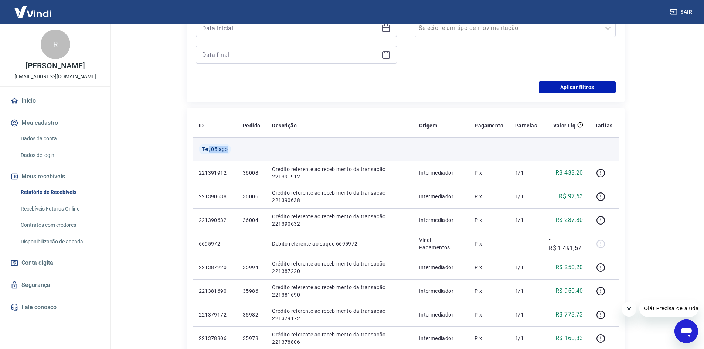
drag, startPoint x: 210, startPoint y: 154, endPoint x: 266, endPoint y: 143, distance: 57.6
click at [266, 143] on tr "Ter, 05 ago" at bounding box center [406, 150] width 426 height 24
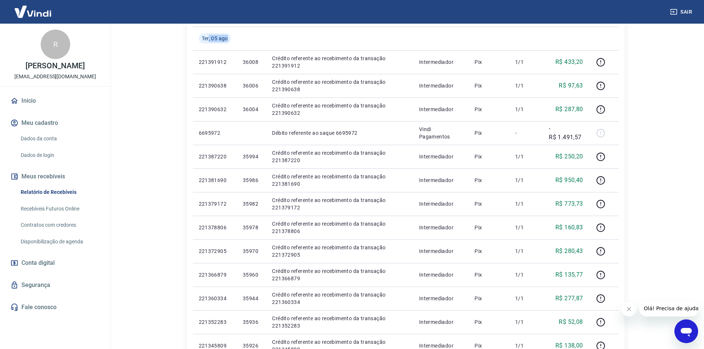
scroll to position [252, 0]
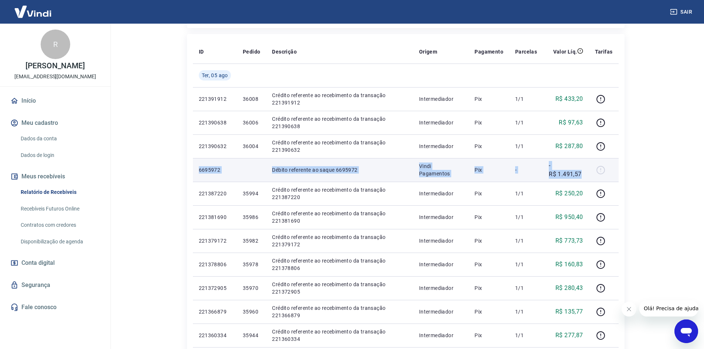
drag, startPoint x: 212, startPoint y: 169, endPoint x: 586, endPoint y: 173, distance: 374.5
click at [586, 173] on tr "6695972 Débito referente ao saque 6695972 Vindi Pagamentos Pix - -R$ 1.491,57" at bounding box center [406, 170] width 426 height 24
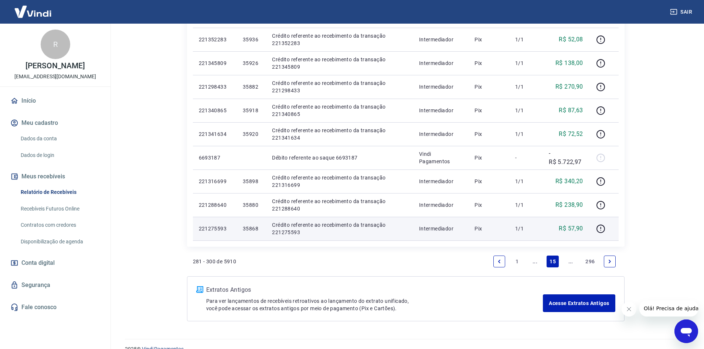
scroll to position [585, 0]
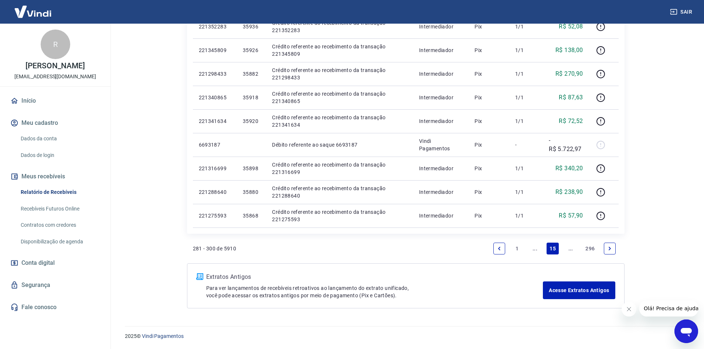
click at [572, 250] on link "..." at bounding box center [571, 249] width 12 height 12
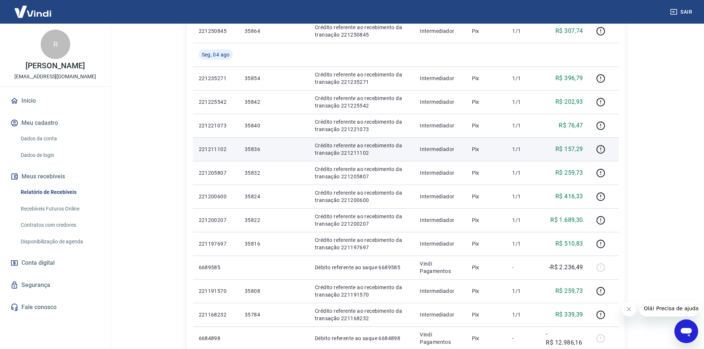
scroll to position [349, 0]
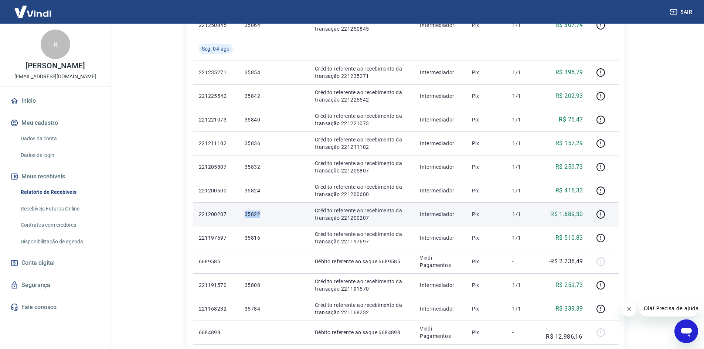
drag, startPoint x: 245, startPoint y: 214, endPoint x: 263, endPoint y: 214, distance: 17.8
click at [263, 214] on p "35822" at bounding box center [274, 214] width 58 height 7
copy p "35822"
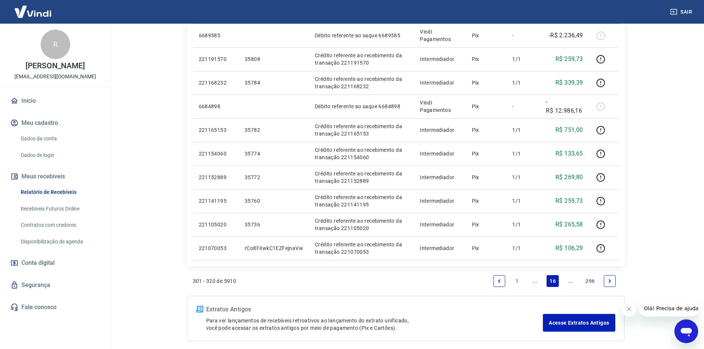
scroll to position [608, 0]
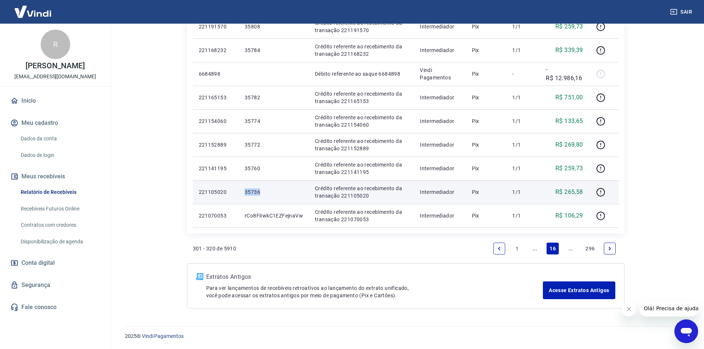
drag, startPoint x: 263, startPoint y: 192, endPoint x: 270, endPoint y: 195, distance: 7.8
click at [270, 193] on p "35736" at bounding box center [274, 192] width 58 height 7
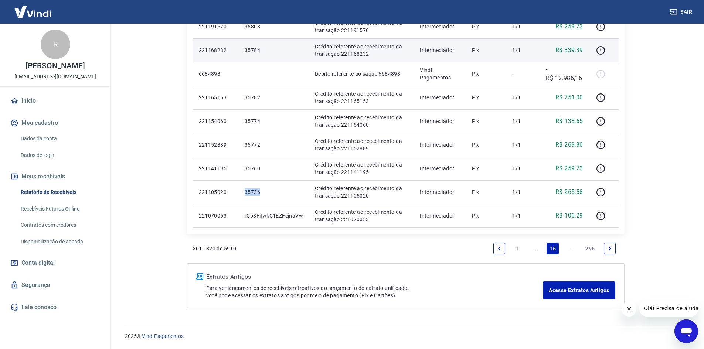
copy p "35736"
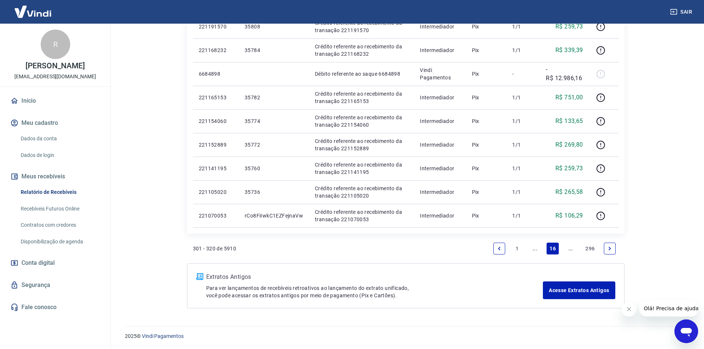
click at [613, 251] on link "Next page" at bounding box center [610, 249] width 12 height 12
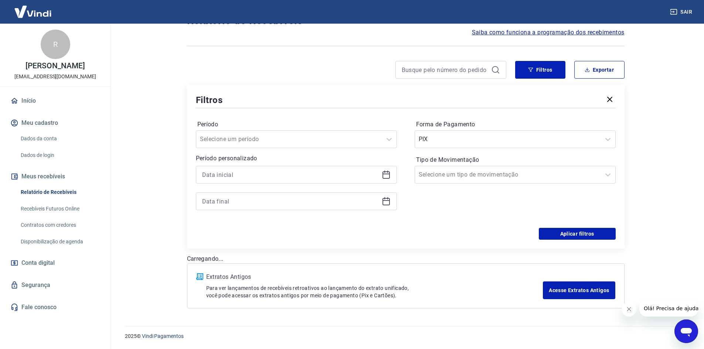
click at [612, 251] on div "Início / Meus Recebíveis / Relatório de Recebíveis Relatório de Recebíveis Saib…" at bounding box center [405, 155] width 455 height 325
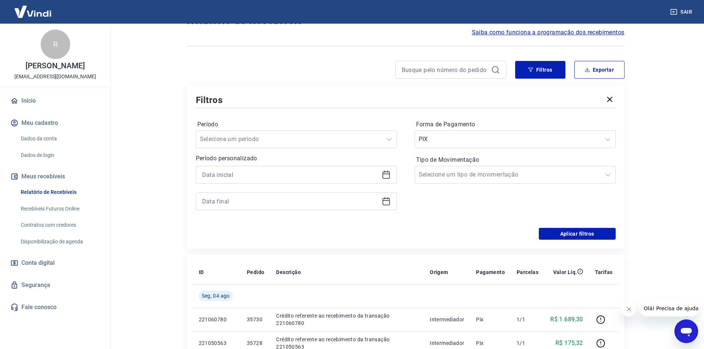
scroll to position [632, 0]
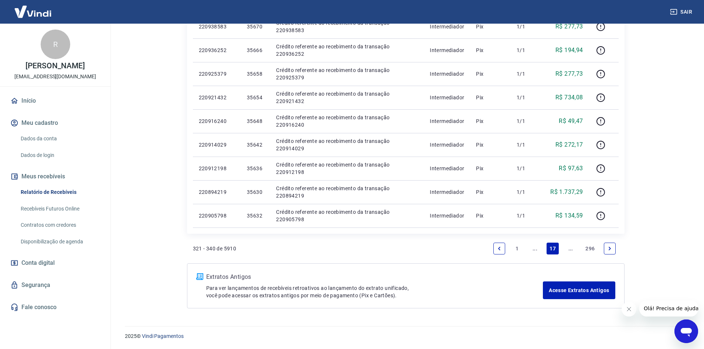
click at [613, 251] on link "Next page" at bounding box center [610, 249] width 12 height 12
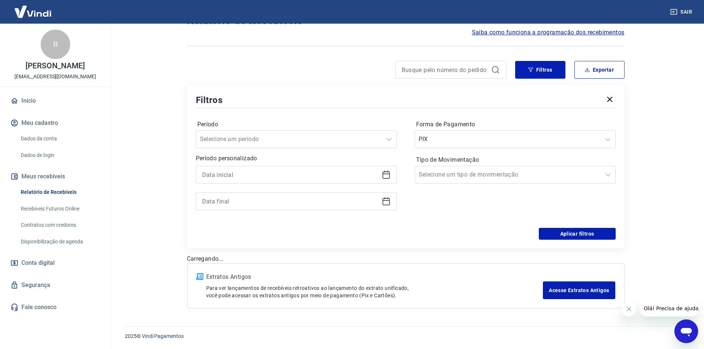
click at [613, 251] on div "Início / Meus Recebíveis / Relatório de Recebíveis Relatório de Recebíveis Saib…" at bounding box center [405, 155] width 455 height 325
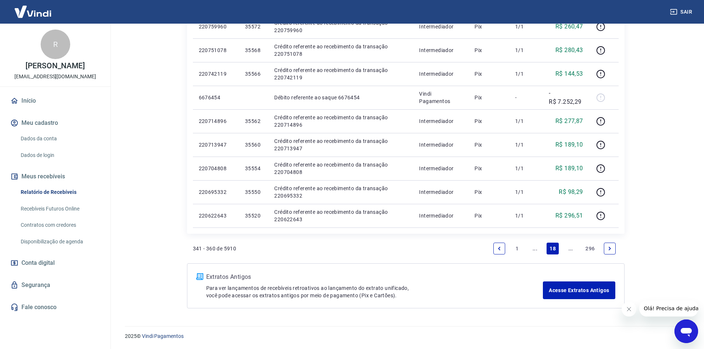
click at [613, 251] on link "Next page" at bounding box center [610, 249] width 12 height 12
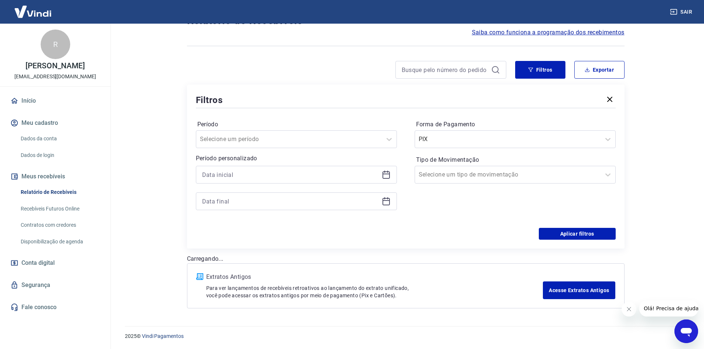
click at [613, 251] on div "Início / Meus Recebíveis / Relatório de Recebíveis Relatório de Recebíveis Saib…" at bounding box center [405, 155] width 455 height 325
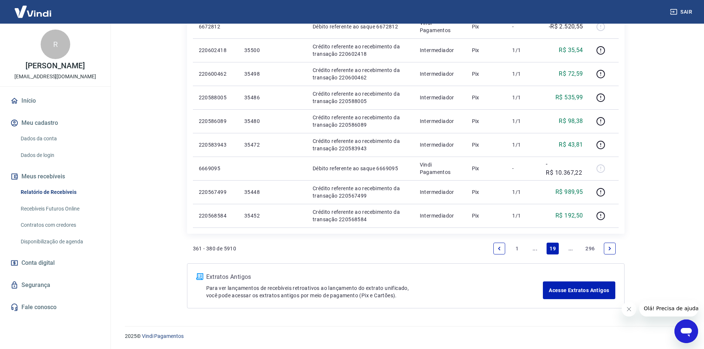
click at [613, 251] on link "Next page" at bounding box center [610, 249] width 12 height 12
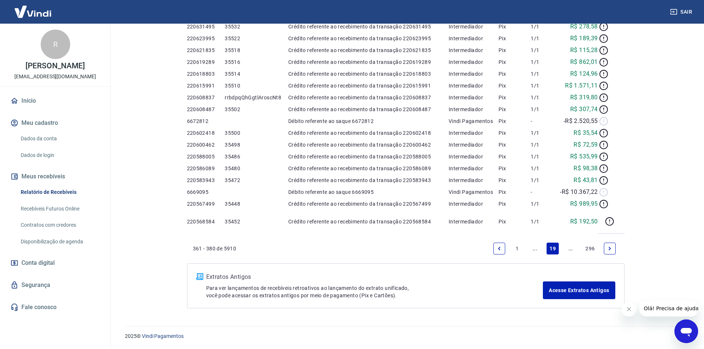
click at [613, 251] on div "Início / Meus Recebíveis / Relatório de Recebíveis Relatório de Recebíveis Saib…" at bounding box center [405, 6] width 455 height 623
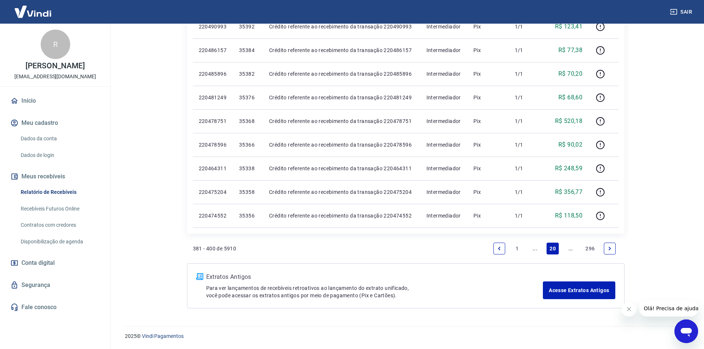
click at [613, 251] on link "Next page" at bounding box center [610, 249] width 12 height 12
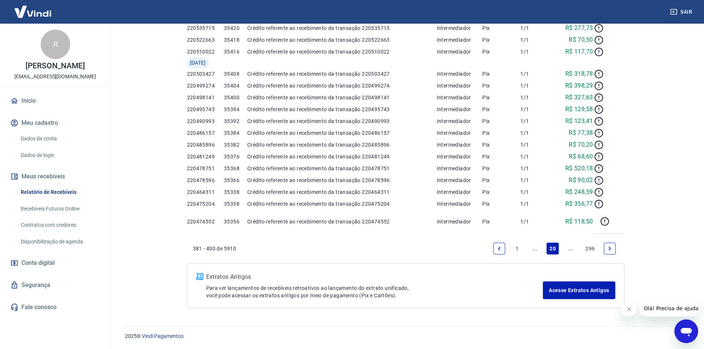
click at [613, 251] on div "Início / Meus Recebíveis / Relatório de Recebíveis Relatório de Recebíveis Saib…" at bounding box center [405, 6] width 455 height 623
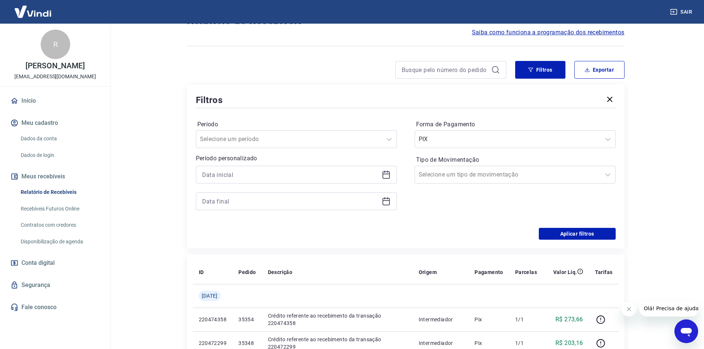
scroll to position [585, 0]
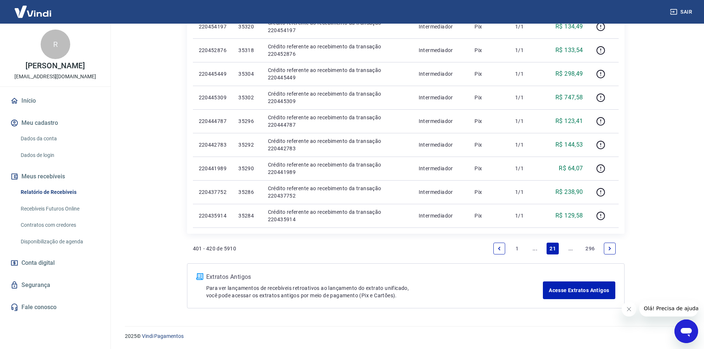
click at [613, 251] on link "Next page" at bounding box center [610, 249] width 12 height 12
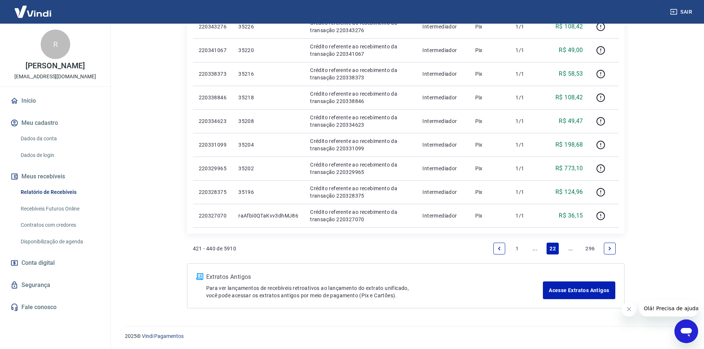
click at [613, 251] on link "Next page" at bounding box center [610, 249] width 12 height 12
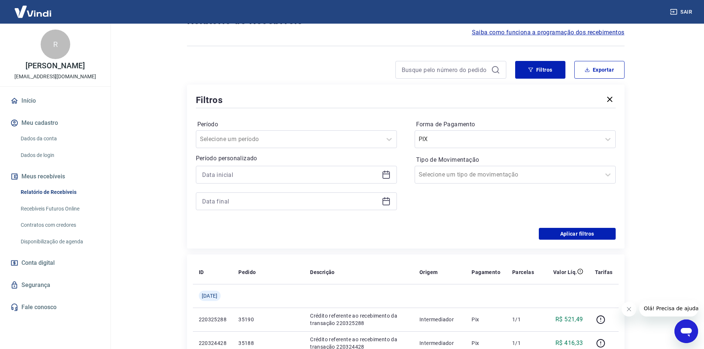
scroll to position [585, 0]
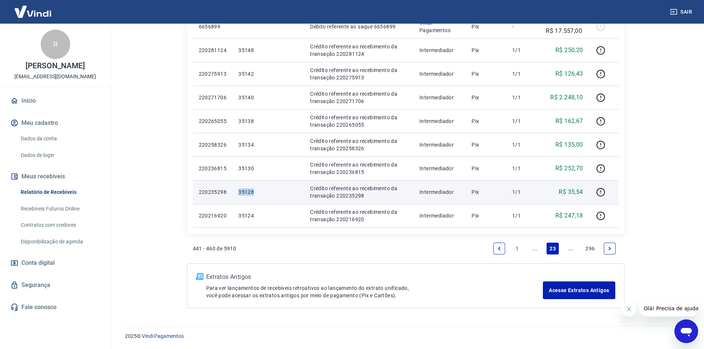
drag, startPoint x: 240, startPoint y: 190, endPoint x: 258, endPoint y: 192, distance: 18.5
click at [258, 192] on p "35128" at bounding box center [268, 192] width 60 height 7
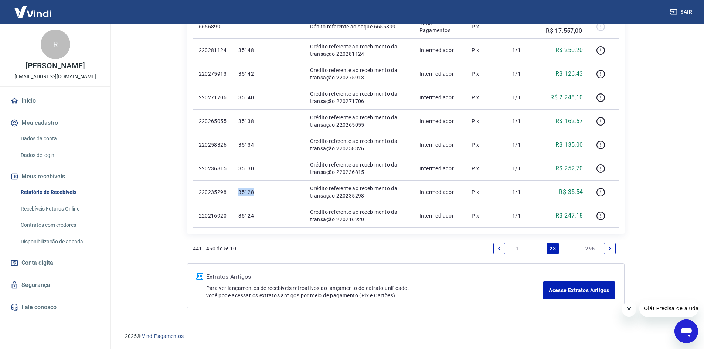
copy p "35128"
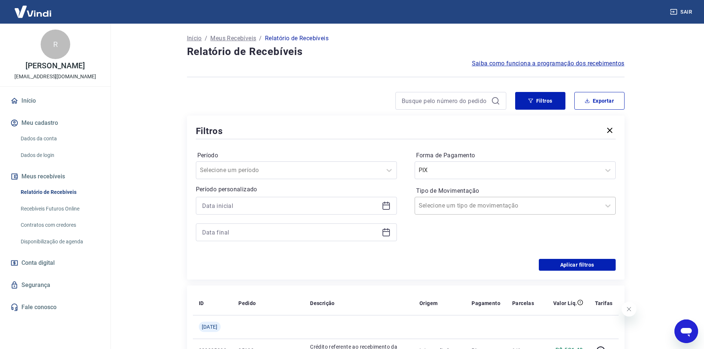
click at [594, 201] on div at bounding box center [508, 206] width 178 height 10
click at [609, 206] on icon at bounding box center [608, 205] width 9 height 9
click at [386, 206] on icon at bounding box center [386, 205] width 7 height 1
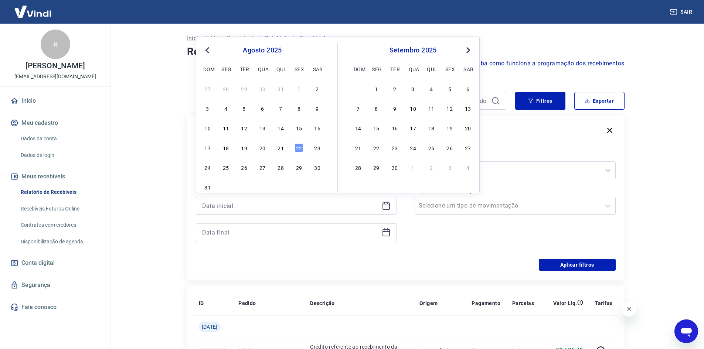
click at [204, 51] on button "Previous Month" at bounding box center [207, 50] width 9 height 9
click at [295, 145] on div "27" at bounding box center [299, 147] width 9 height 9
type input "[DATE]"
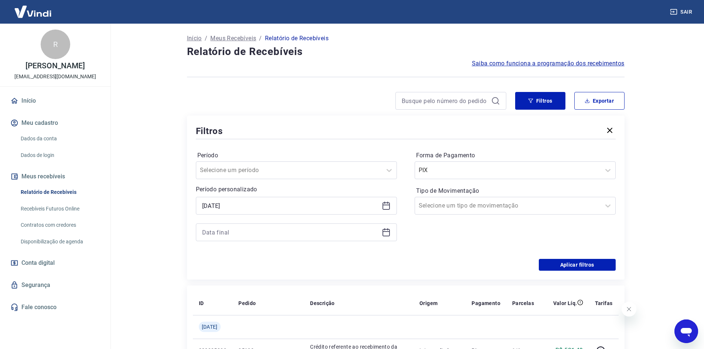
click at [385, 234] on icon at bounding box center [386, 232] width 9 height 9
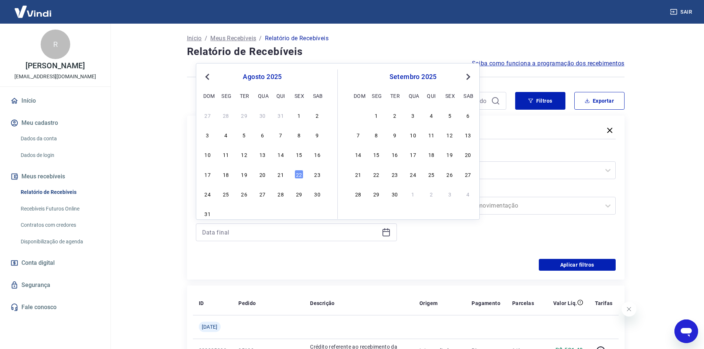
click at [213, 84] on div "[DATE] dom seg ter qua qui sex sab" at bounding box center [262, 85] width 121 height 31
click at [211, 79] on button "Previous Month" at bounding box center [207, 76] width 9 height 9
drag, startPoint x: 306, startPoint y: 176, endPoint x: 285, endPoint y: 174, distance: 21.2
click at [304, 176] on div "22 23 24 25 26 27 28" at bounding box center [262, 174] width 121 height 11
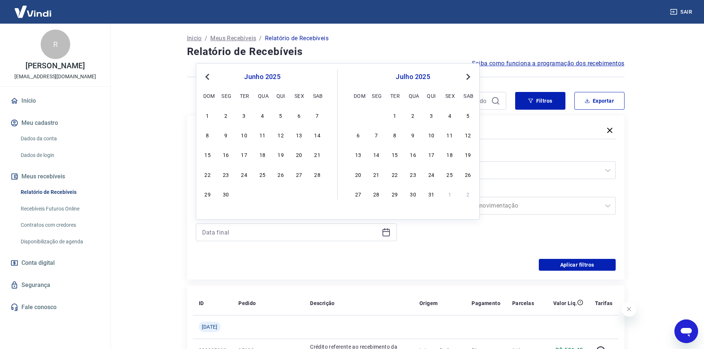
click at [294, 174] on div "22 23 24 25 26 27 28" at bounding box center [262, 174] width 121 height 11
click at [302, 175] on div "27" at bounding box center [299, 174] width 9 height 9
type input "[DATE]"
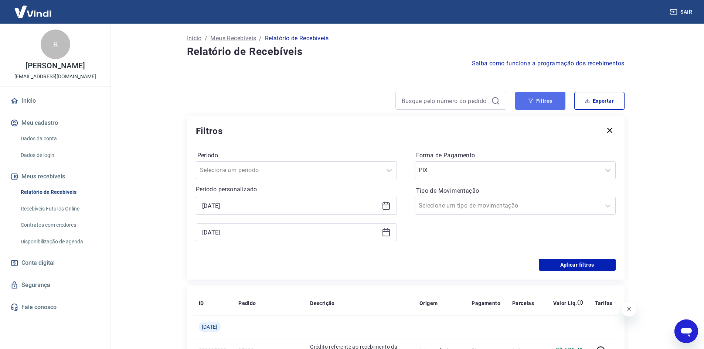
click at [537, 102] on button "Filtros" at bounding box center [540, 101] width 50 height 18
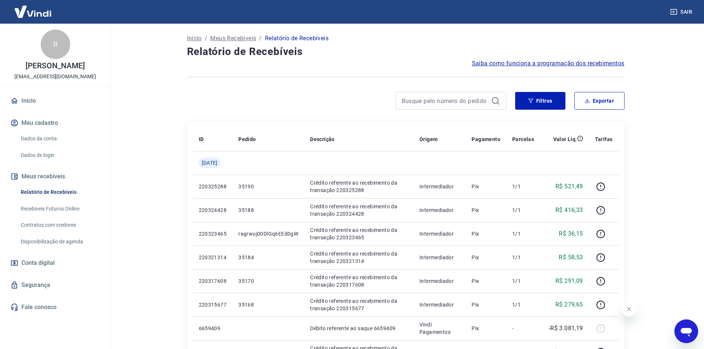
click at [493, 101] on icon at bounding box center [495, 100] width 9 height 9
click at [518, 102] on button "Filtros" at bounding box center [540, 101] width 50 height 18
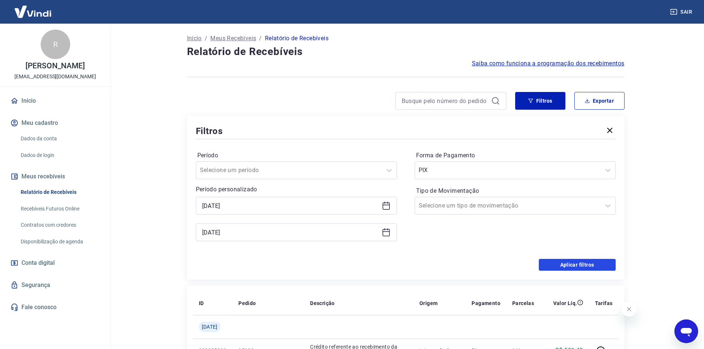
click at [549, 265] on button "Aplicar filtros" at bounding box center [577, 265] width 77 height 12
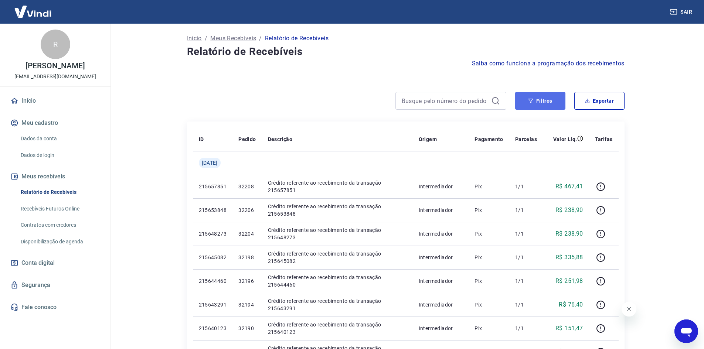
click at [545, 102] on button "Filtros" at bounding box center [540, 101] width 50 height 18
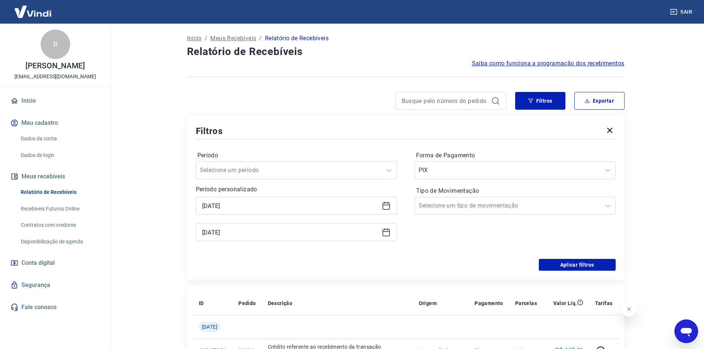
click at [387, 206] on icon at bounding box center [386, 205] width 9 height 9
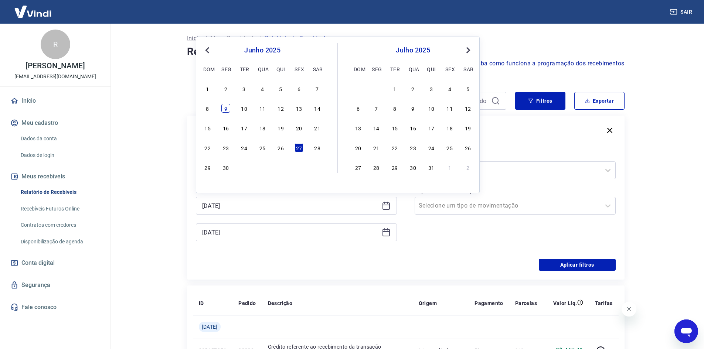
click at [228, 111] on div "9" at bounding box center [225, 108] width 9 height 9
type input "[DATE]"
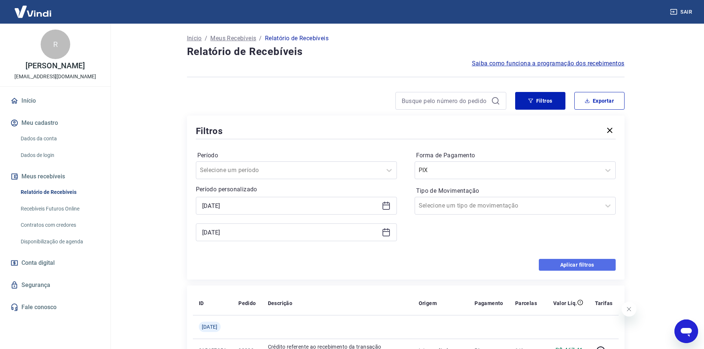
click at [579, 263] on button "Aplicar filtros" at bounding box center [577, 265] width 77 height 12
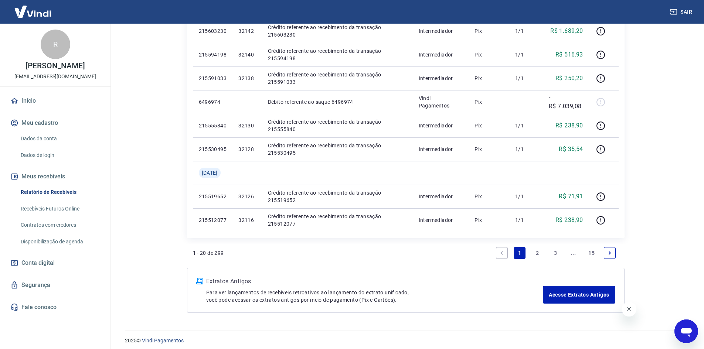
scroll to position [444, 0]
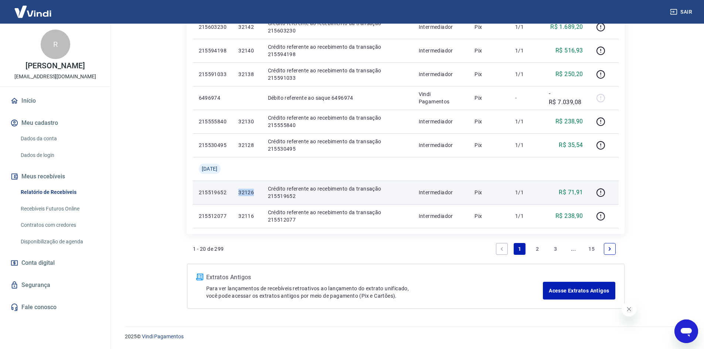
drag, startPoint x: 243, startPoint y: 189, endPoint x: 261, endPoint y: 191, distance: 17.4
click at [261, 191] on td "32126" at bounding box center [247, 193] width 29 height 24
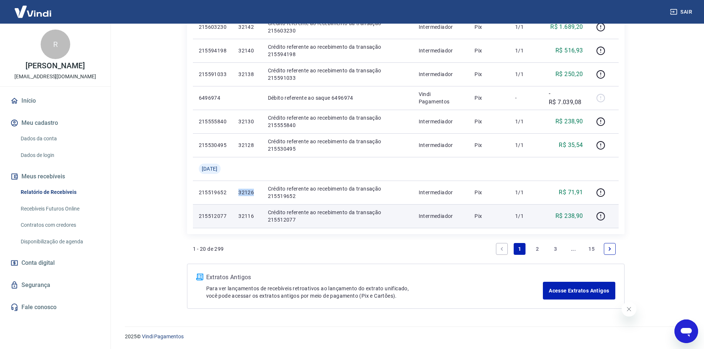
copy p "32126"
